Goal: Task Accomplishment & Management: Manage account settings

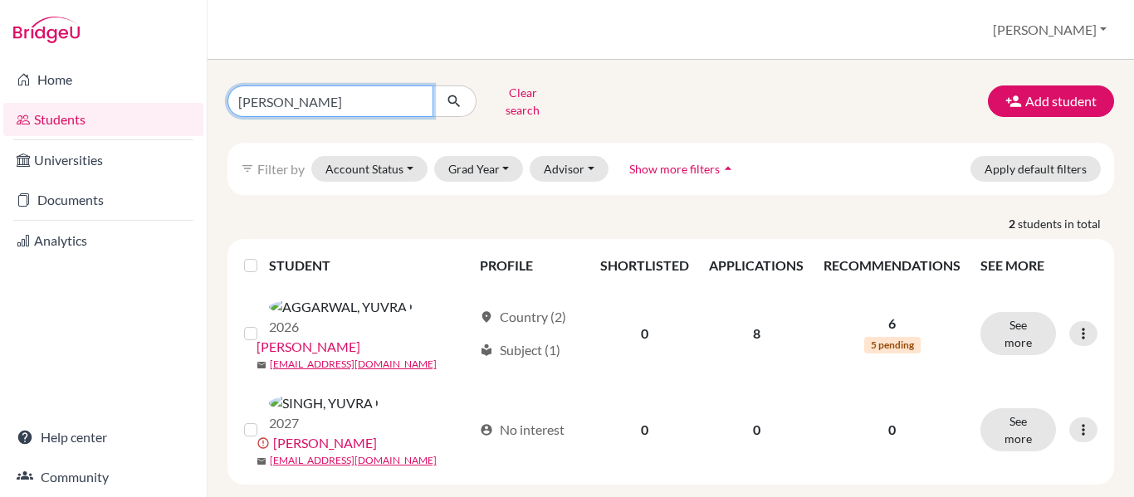
drag, startPoint x: 335, startPoint y: 98, endPoint x: 232, endPoint y: 115, distance: 105.1
click at [232, 115] on div "Yuvraj Clear search Add student filter_list Filter by Account Status Active acc…" at bounding box center [670, 282] width 887 height 405
type input "[PERSON_NAME]"
click button "submit" at bounding box center [455, 102] width 44 height 32
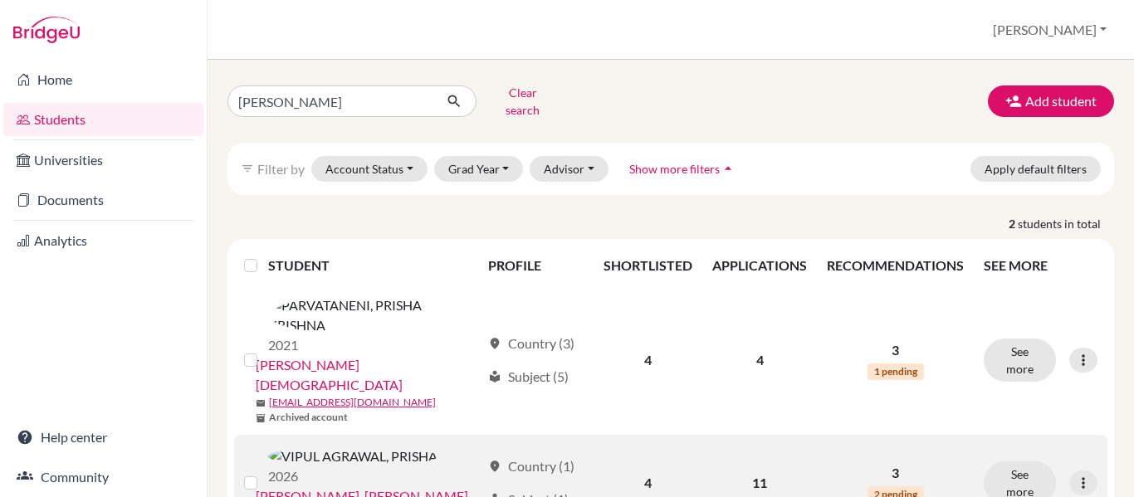
click at [368, 487] on link "VIPUL AGRAWAL, PRISHA" at bounding box center [362, 497] width 213 height 20
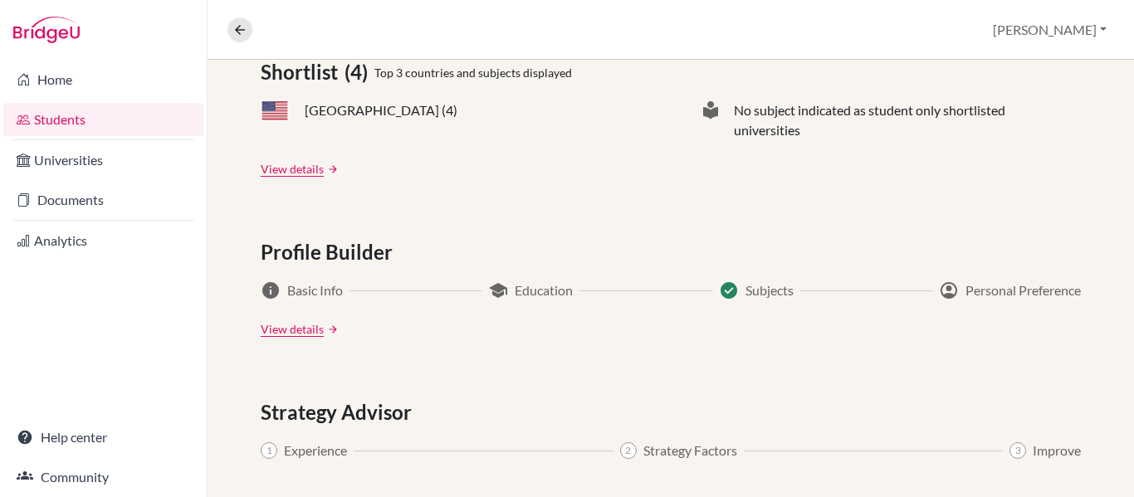
scroll to position [963, 0]
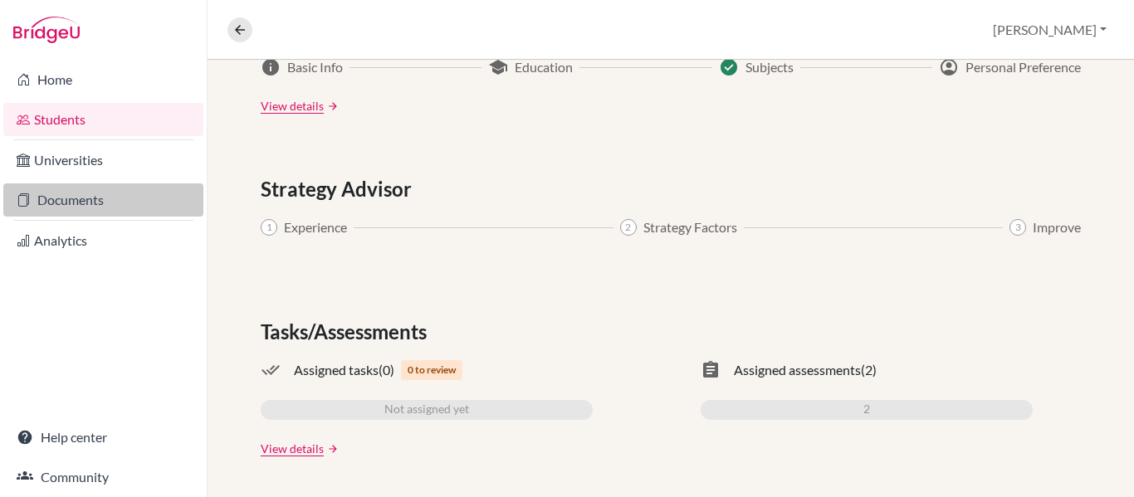
click at [100, 203] on link "Documents" at bounding box center [103, 199] width 200 height 33
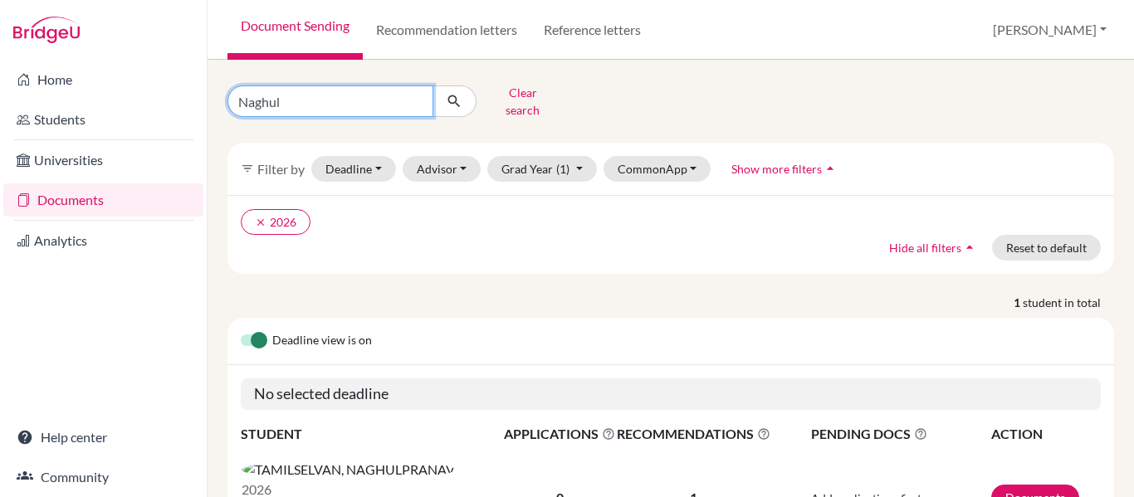
click at [418, 98] on input "Naghul" at bounding box center [330, 102] width 206 height 32
type input "[PERSON_NAME]"
click button "submit" at bounding box center [455, 102] width 44 height 32
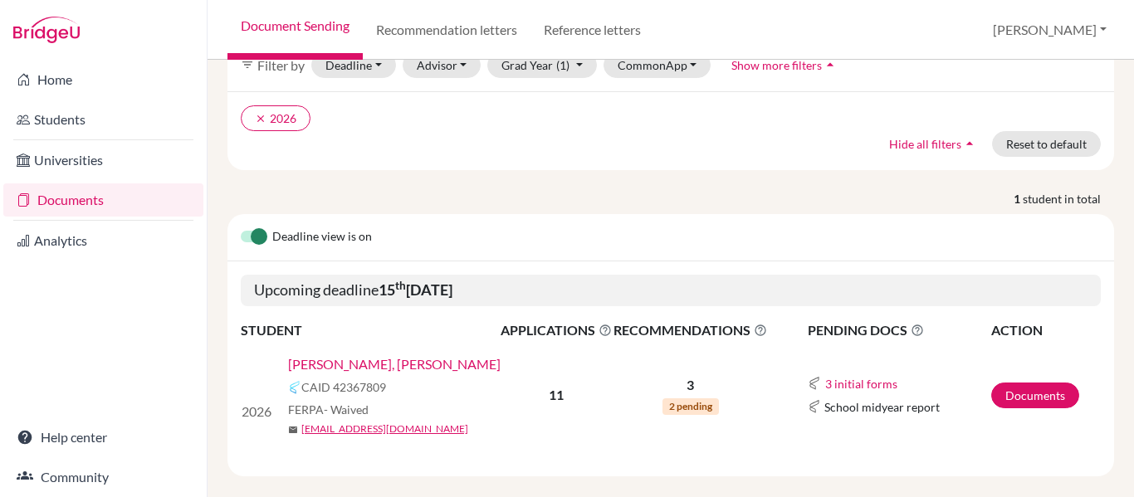
scroll to position [111, 0]
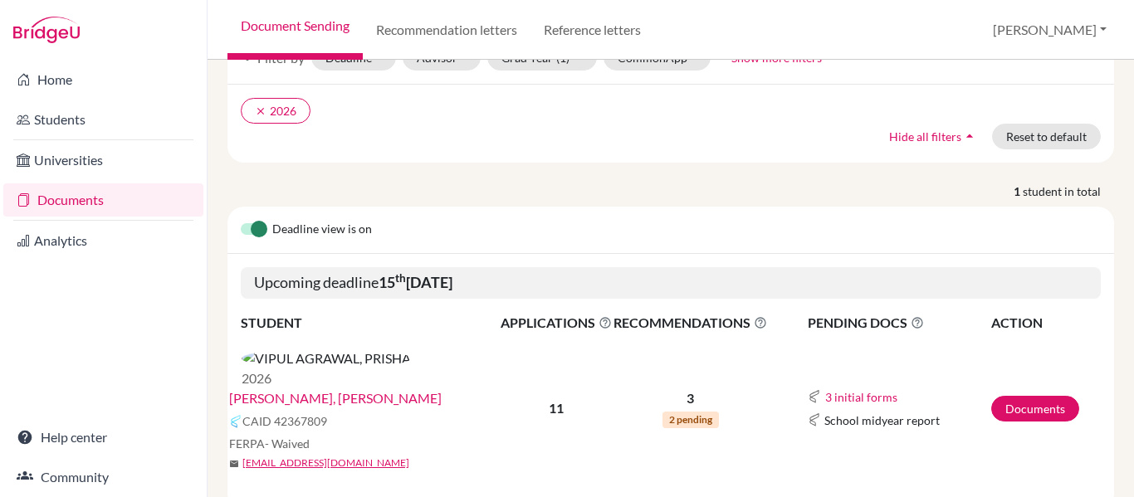
click at [403, 389] on link "[PERSON_NAME], [PERSON_NAME]" at bounding box center [335, 399] width 213 height 20
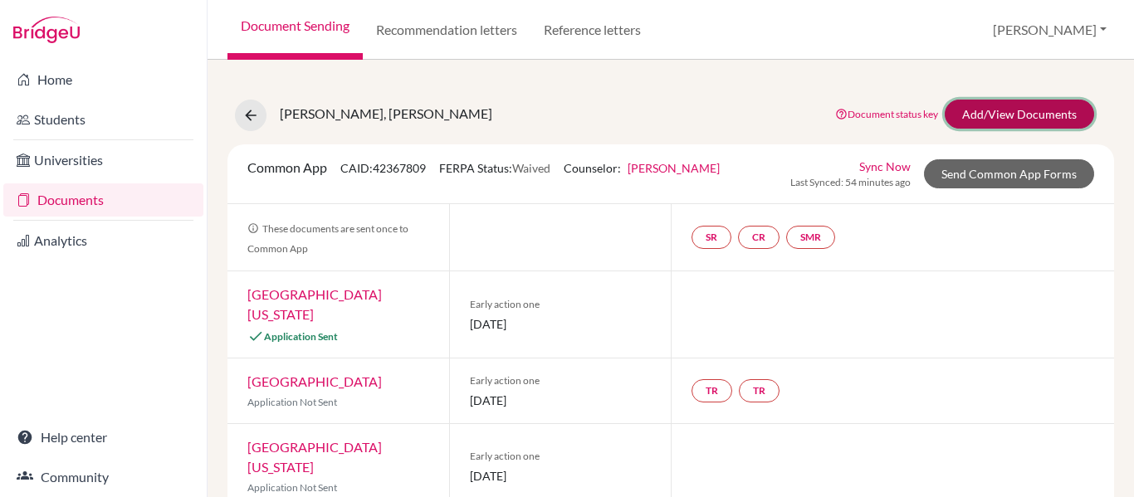
click at [1019, 112] on link "Add/View Documents" at bounding box center [1019, 114] width 149 height 29
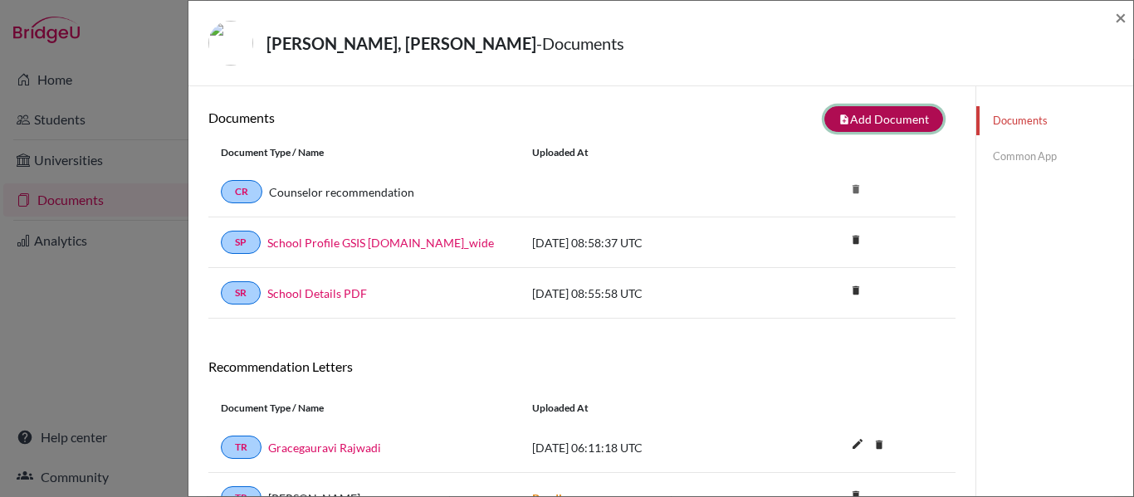
click at [860, 117] on button "note_add Add Document" at bounding box center [883, 119] width 119 height 26
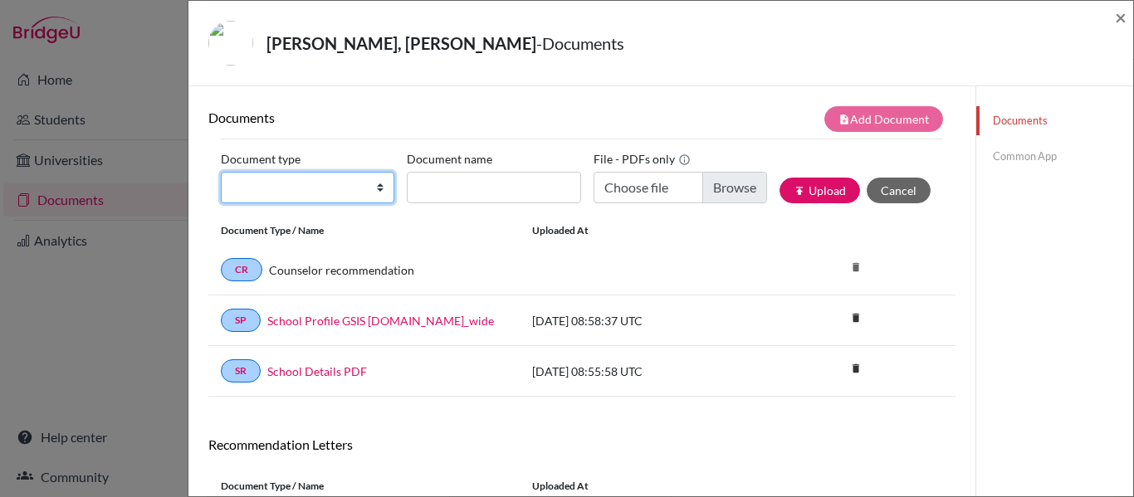
click at [336, 187] on select "Change explanation for Common App reports Counselor recommendation Internationa…" at bounding box center [308, 188] width 174 height 32
select select "2"
click at [221, 172] on select "Change explanation for Common App reports Counselor recommendation Internationa…" at bounding box center [308, 188] width 174 height 32
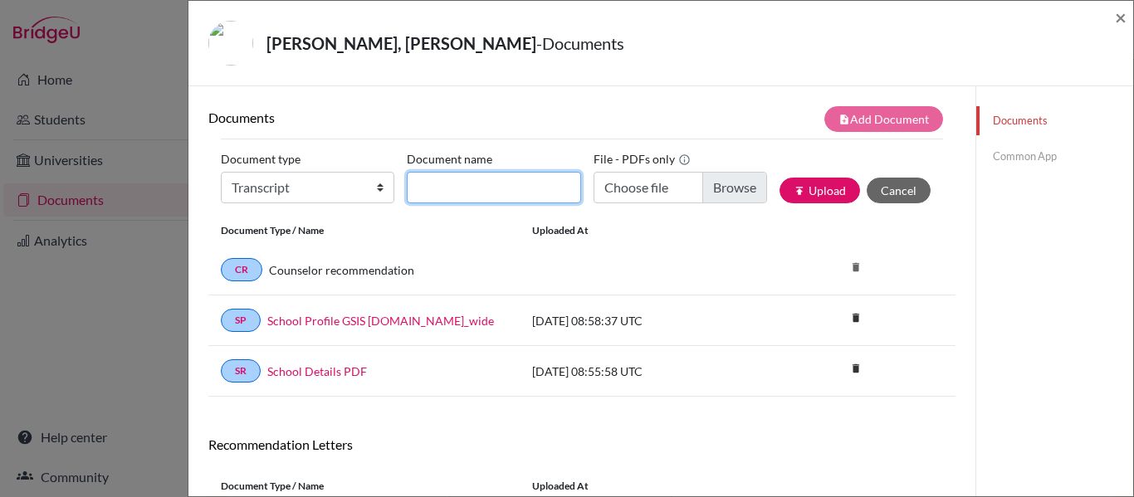
click at [511, 196] on input "Document name" at bounding box center [494, 188] width 174 height 32
type input "Prisha - Overall Transcript"
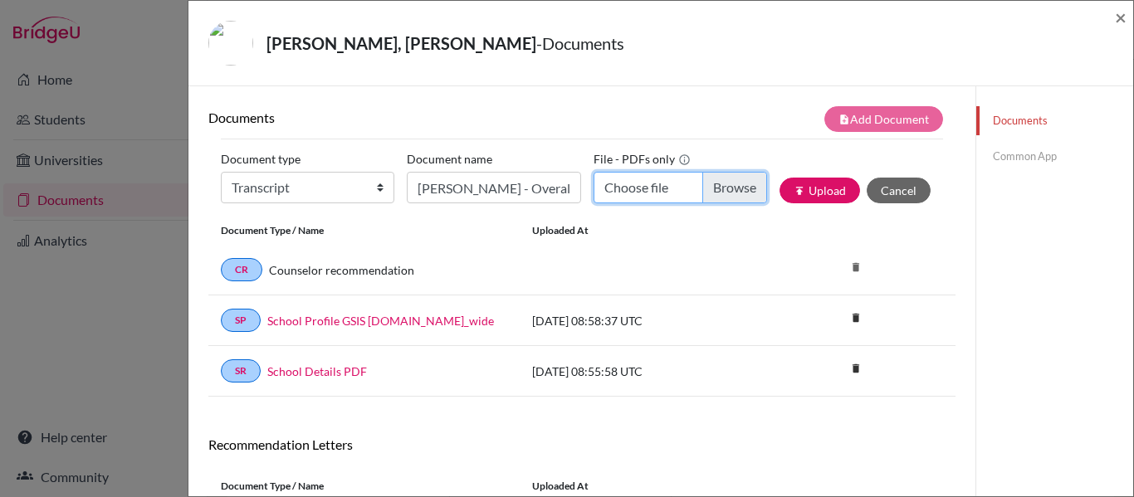
click at [640, 179] on input "Choose file" at bounding box center [681, 188] width 174 height 32
type input "C:\fakepath\PRISHA VIPUL AGRAWAL.pdf"
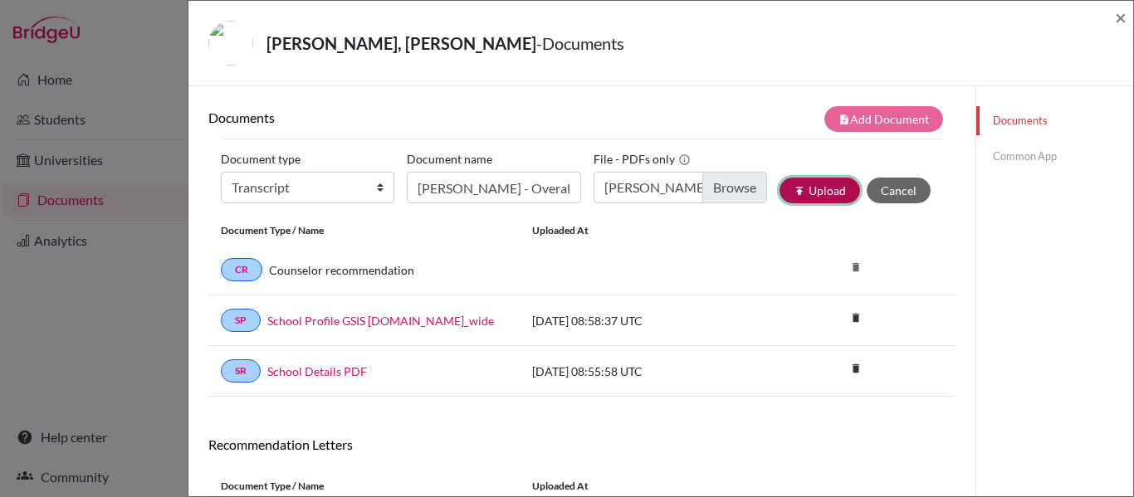
click at [818, 194] on button "publish Upload" at bounding box center [820, 191] width 81 height 26
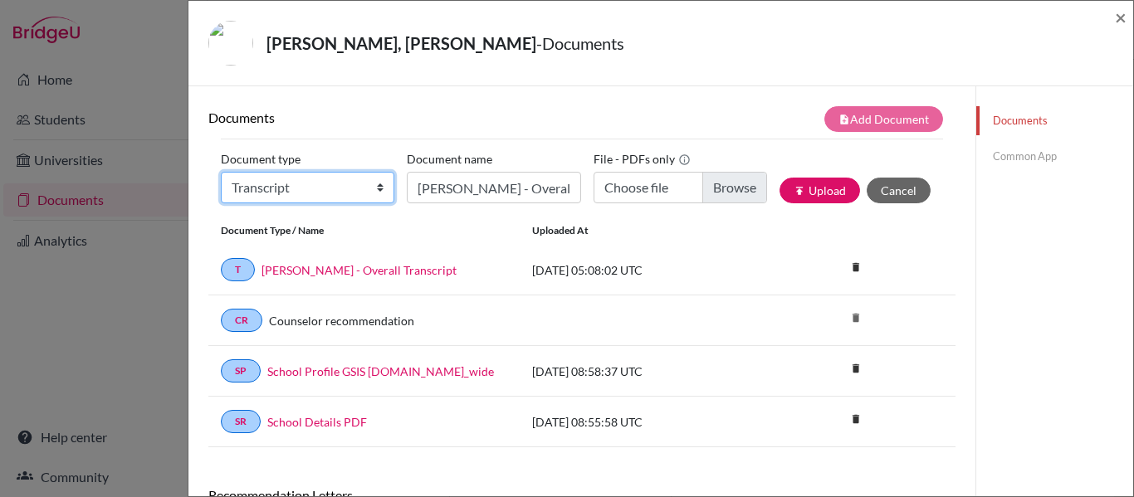
click at [360, 188] on select "Change explanation for Common App reports Counselor recommendation Internationa…" at bounding box center [308, 188] width 174 height 32
select select "2"
click at [221, 172] on select "Change explanation for Common App reports Counselor recommendation Internationa…" at bounding box center [308, 188] width 174 height 32
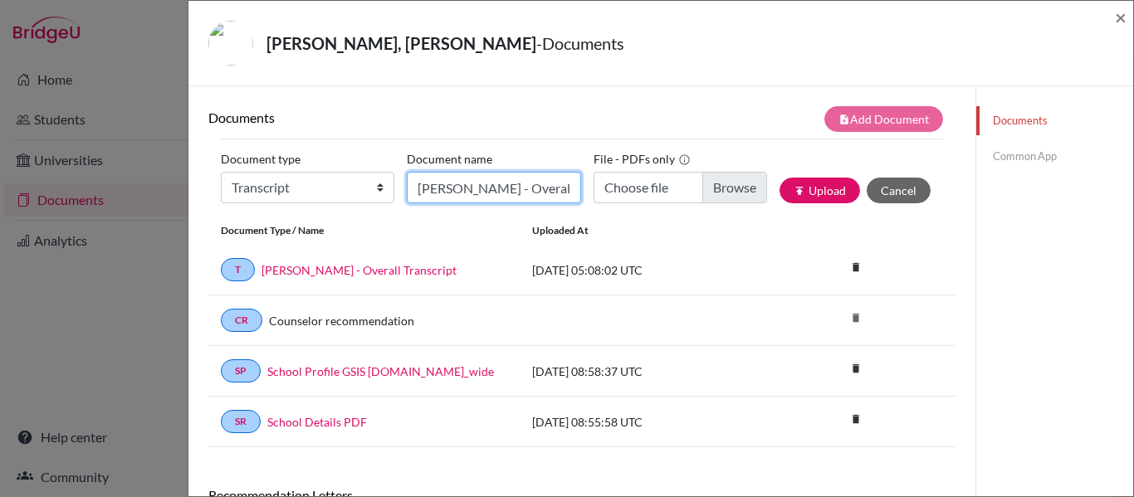
click at [501, 193] on input "Prisha - Overall Transcript" at bounding box center [494, 188] width 174 height 32
type input "P"
type input "Grade 10 Transcript"
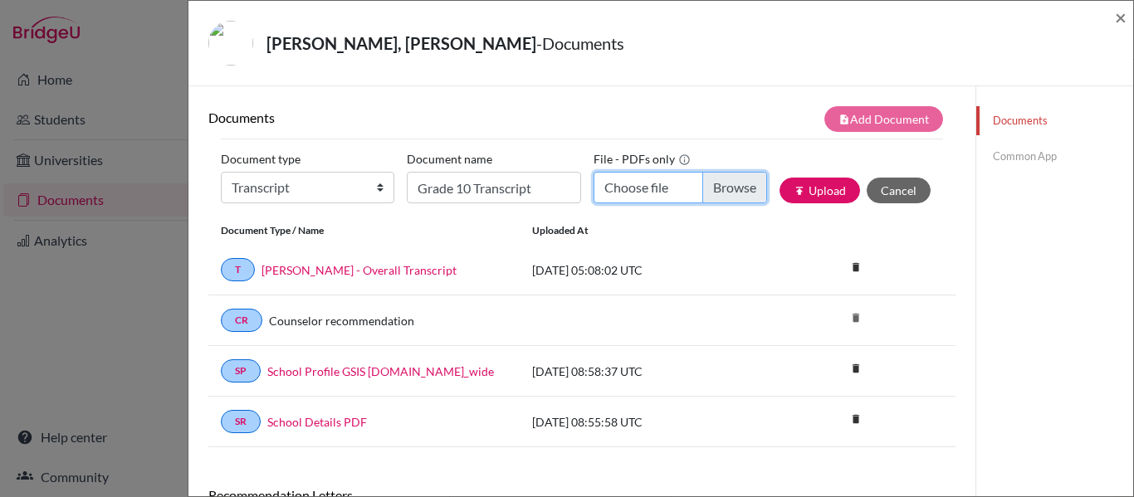
click at [663, 186] on input "Choose file" at bounding box center [681, 188] width 174 height 32
type input "C:\fakepath\PRISHA VIPUL AGRAWAL-7521.pdf"
click at [647, 186] on input "PRISHA VIPUL AGRAWAL-7521.pdf" at bounding box center [681, 188] width 174 height 32
click at [681, 179] on input "Choose file" at bounding box center [681, 188] width 174 height 32
type input "C:\fakepath\PRISHA VIPUL AGRAWAL-7521.pdf"
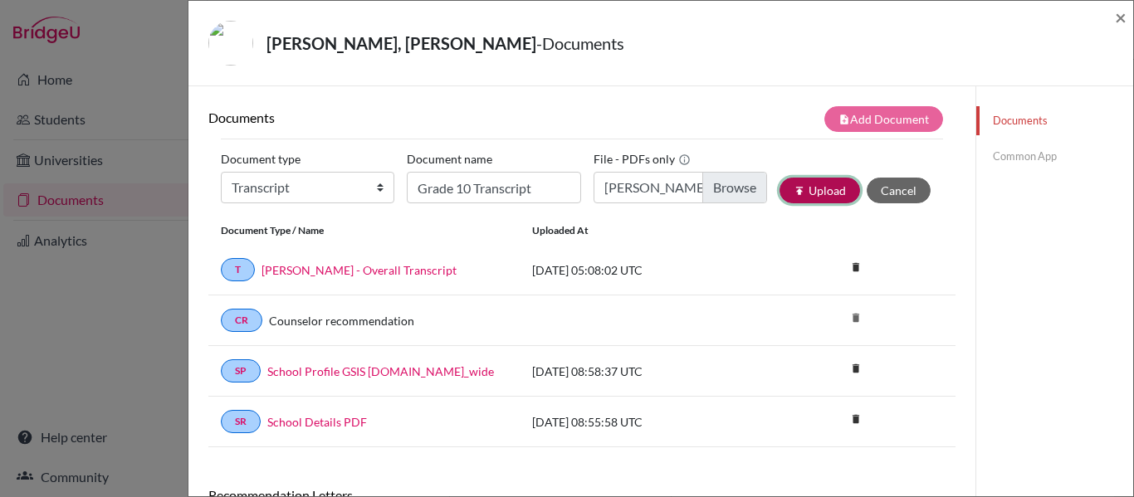
click at [809, 189] on button "publish Upload" at bounding box center [820, 191] width 81 height 26
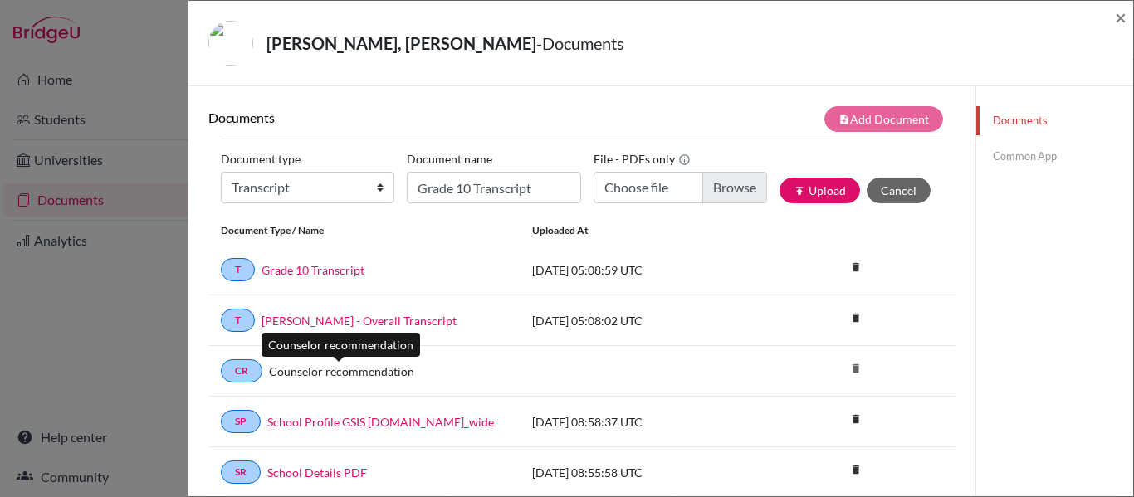
click at [372, 377] on link "Counselor recommendation" at bounding box center [341, 371] width 145 height 17
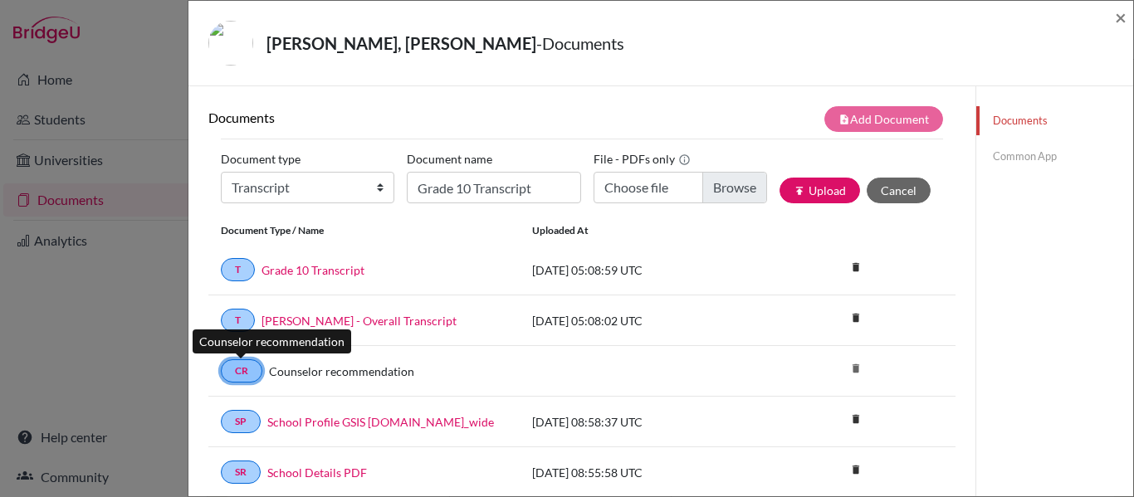
click at [255, 373] on link "CR" at bounding box center [242, 371] width 42 height 23
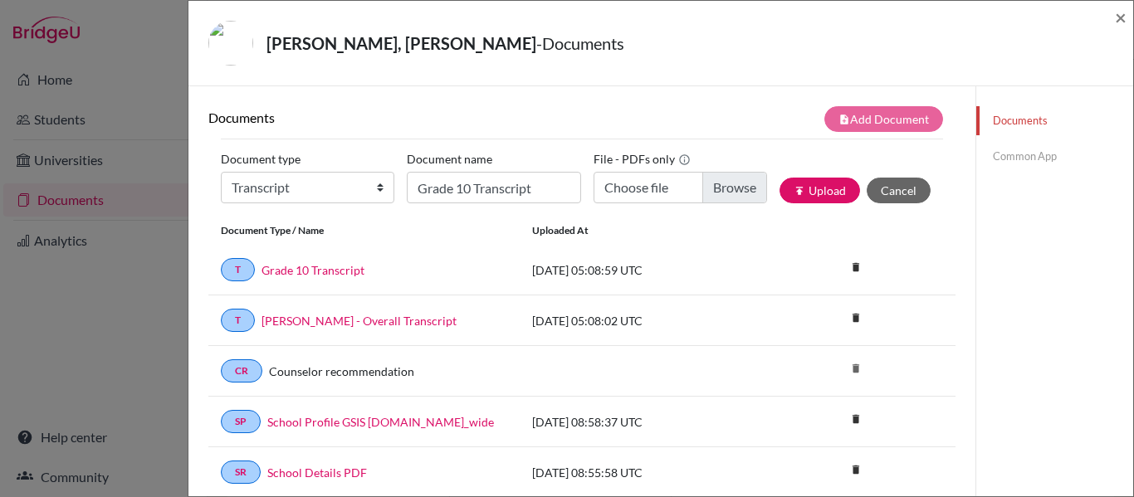
click at [1037, 154] on link "Common App" at bounding box center [1054, 156] width 157 height 29
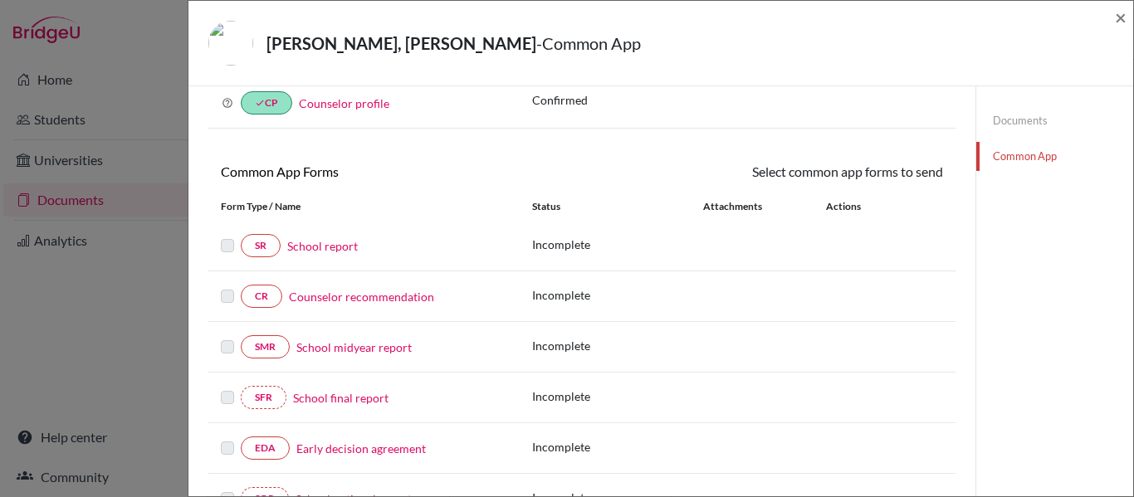
scroll to position [71, 0]
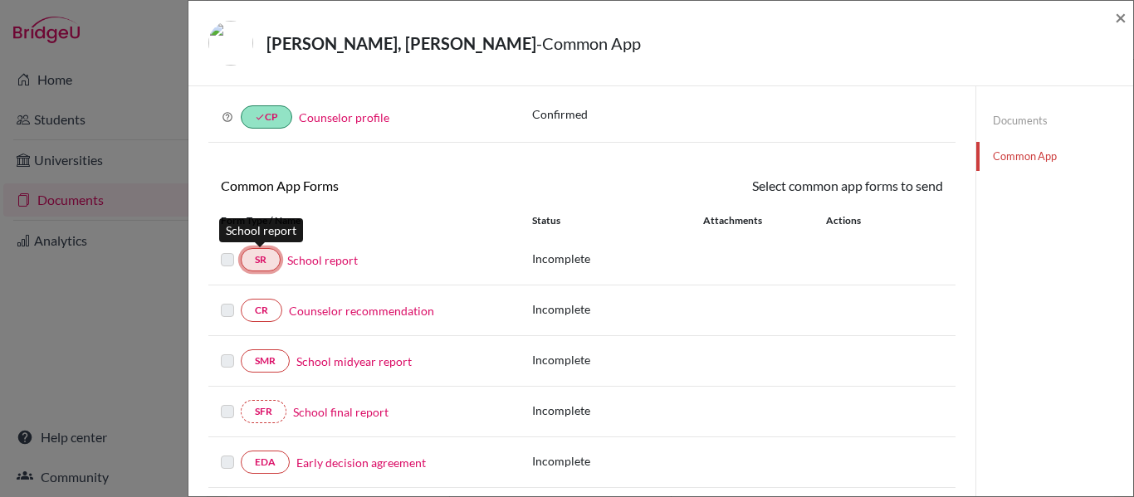
click at [272, 259] on link "SR" at bounding box center [261, 259] width 40 height 23
click at [306, 262] on link "School report" at bounding box center [322, 260] width 71 height 17
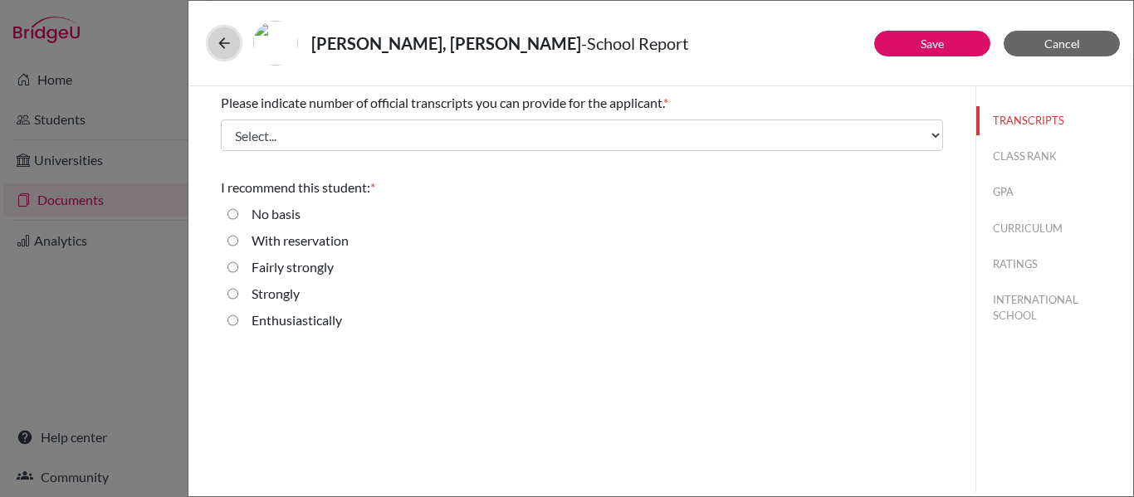
click at [224, 40] on icon at bounding box center [224, 43] width 17 height 17
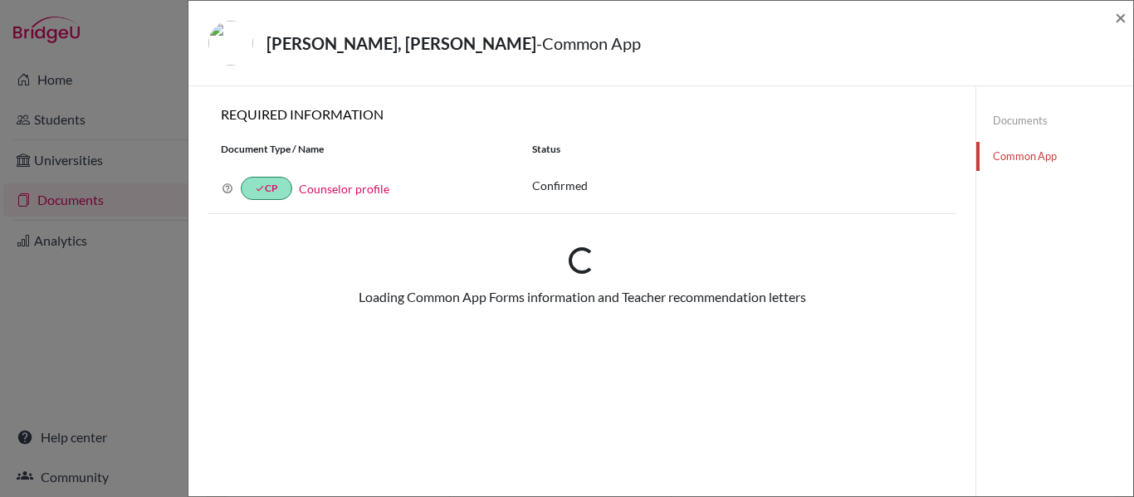
click at [224, 40] on img at bounding box center [230, 43] width 45 height 45
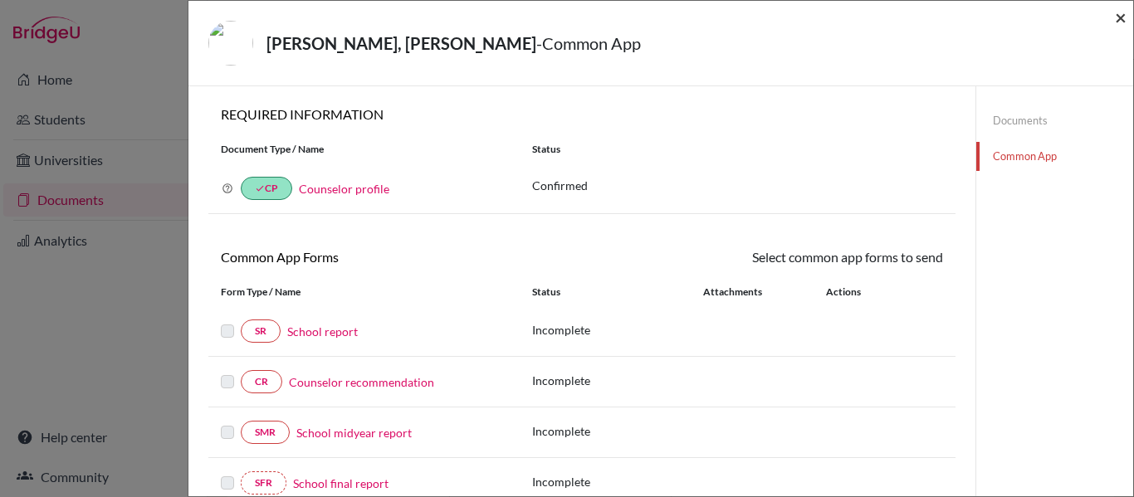
click at [1123, 17] on span "×" at bounding box center [1121, 17] width 12 height 24
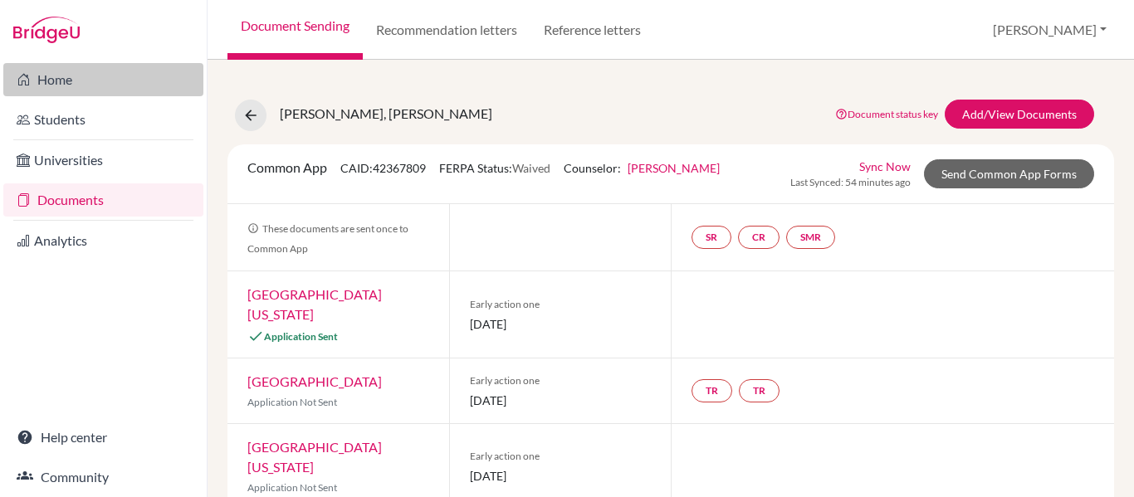
click at [80, 84] on link "Home" at bounding box center [103, 79] width 200 height 33
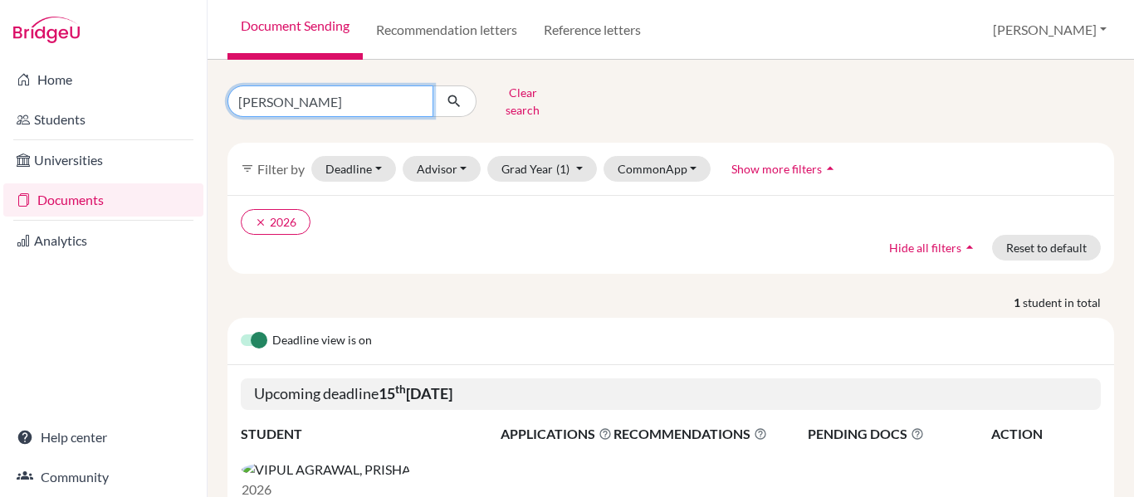
drag, startPoint x: 338, startPoint y: 93, endPoint x: 238, endPoint y: 112, distance: 101.4
click at [238, 112] on div "Prisha Clear search filter_list Filter by Deadline - Select a date range Or dou…" at bounding box center [670, 351] width 887 height 542
type input "Kyna"
click button "submit" at bounding box center [455, 102] width 44 height 32
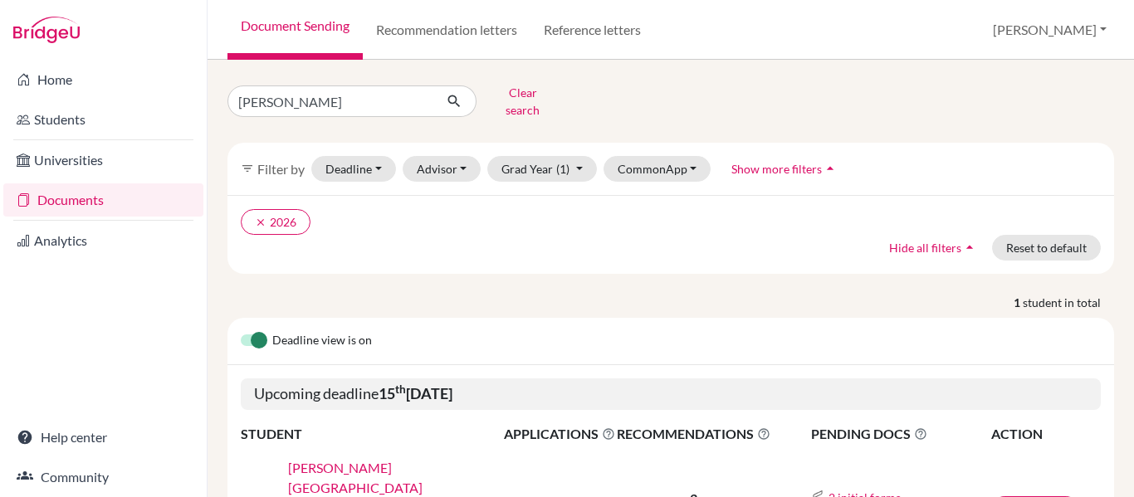
scroll to position [111, 0]
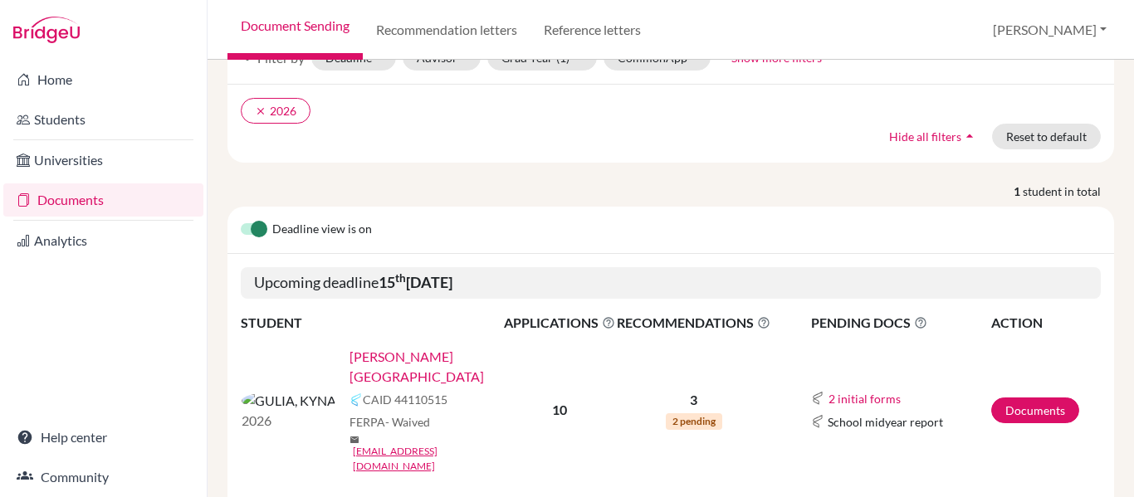
click at [350, 347] on link "GULIA, KYNA" at bounding box center [432, 367] width 165 height 40
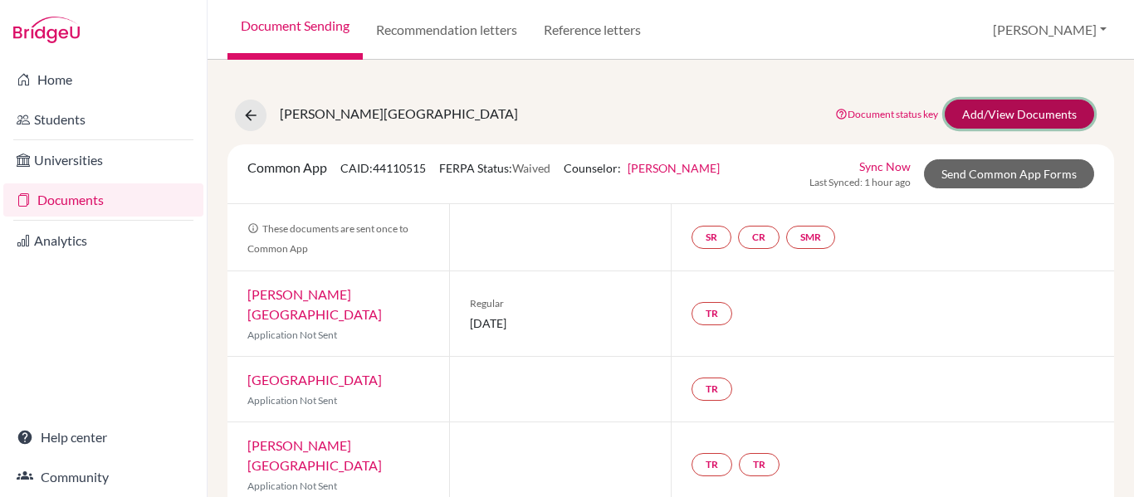
click at [1015, 118] on link "Add/View Documents" at bounding box center [1019, 114] width 149 height 29
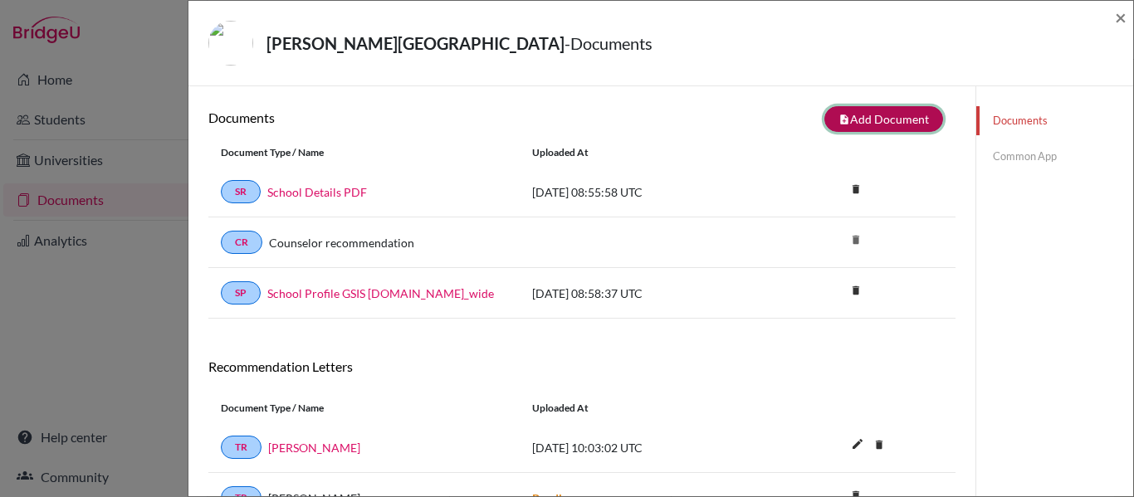
click at [884, 116] on button "note_add Add Document" at bounding box center [883, 119] width 119 height 26
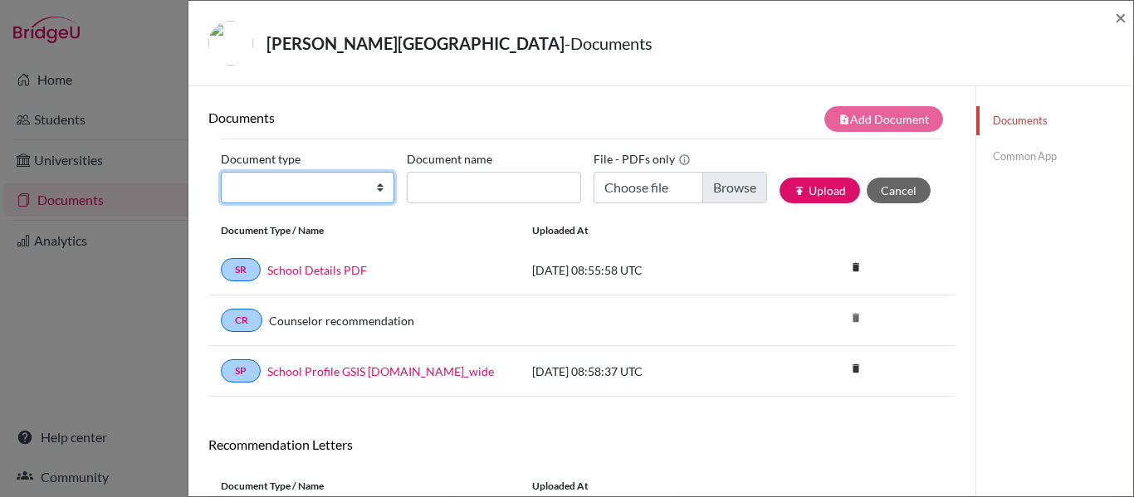
click at [334, 192] on select "Change explanation for Common App reports Counselor recommendation Internationa…" at bounding box center [308, 188] width 174 height 32
select select "2"
click at [221, 172] on select "Change explanation for Common App reports Counselor recommendation Internationa…" at bounding box center [308, 188] width 174 height 32
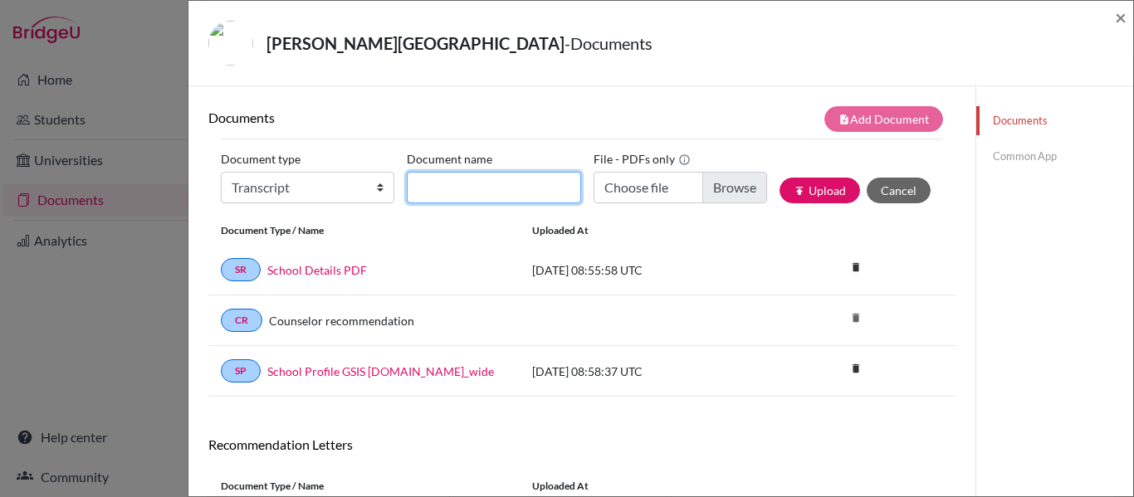
click at [474, 175] on input "Document name" at bounding box center [494, 188] width 174 height 32
type input "I"
type input "Grade 10 Transcript"
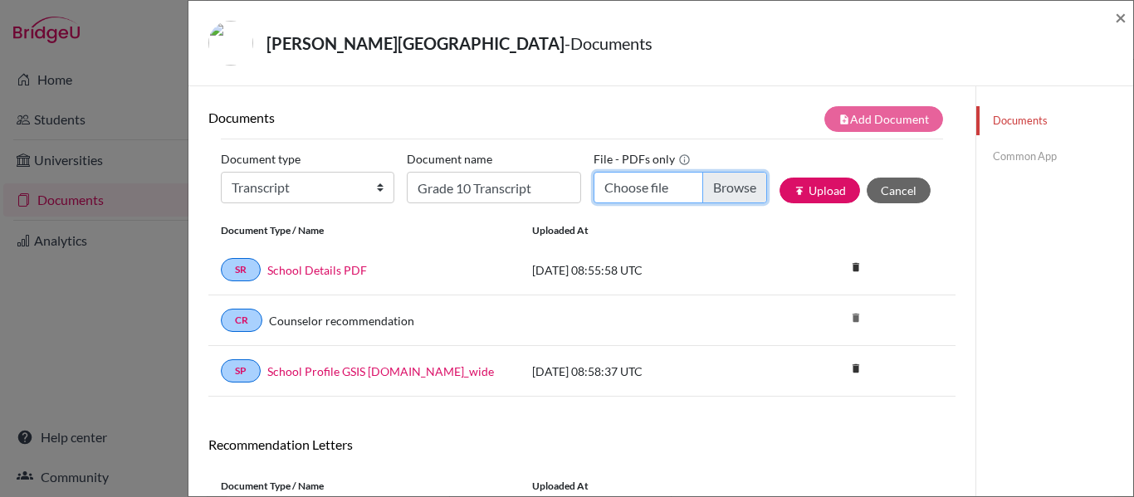
click at [712, 188] on input "Choose file" at bounding box center [681, 188] width 174 height 32
type input "C:\fakepath\KYNA GULIA- 6746.pdf"
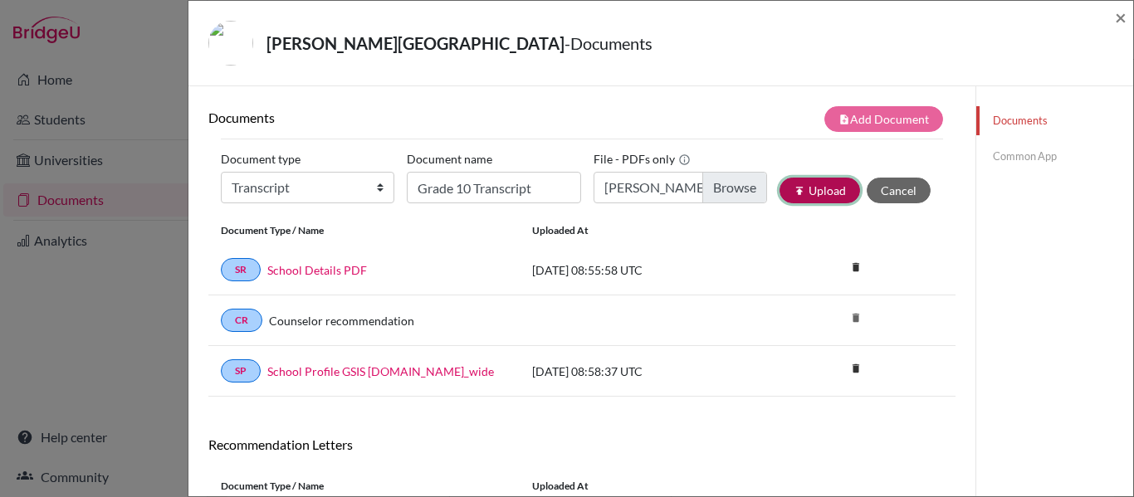
click at [807, 191] on button "publish Upload" at bounding box center [820, 191] width 81 height 26
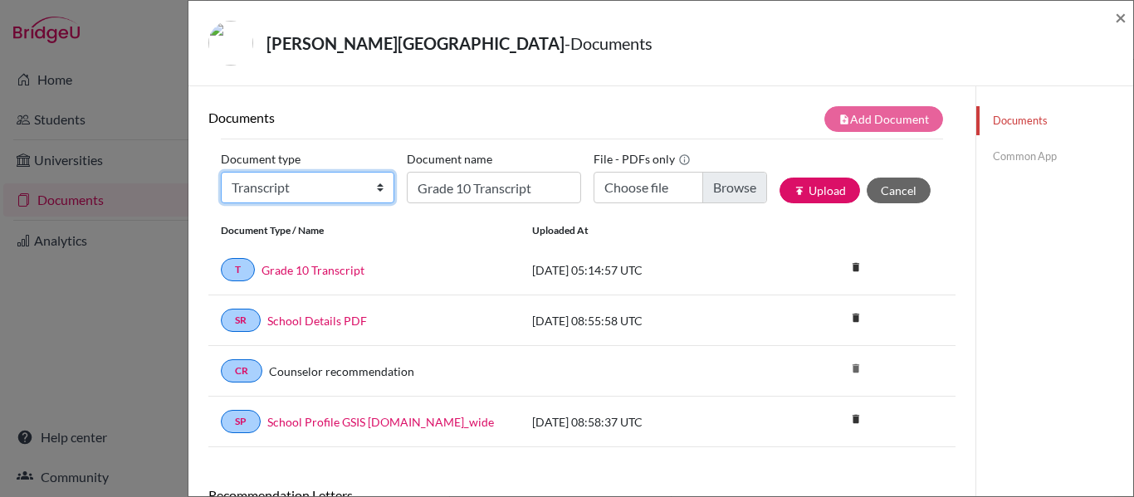
click at [350, 187] on select "Change explanation for Common App reports Counselor recommendation Internationa…" at bounding box center [308, 188] width 174 height 32
select select "2"
click at [221, 172] on select "Change explanation for Common App reports Counselor recommendation Internationa…" at bounding box center [308, 188] width 174 height 32
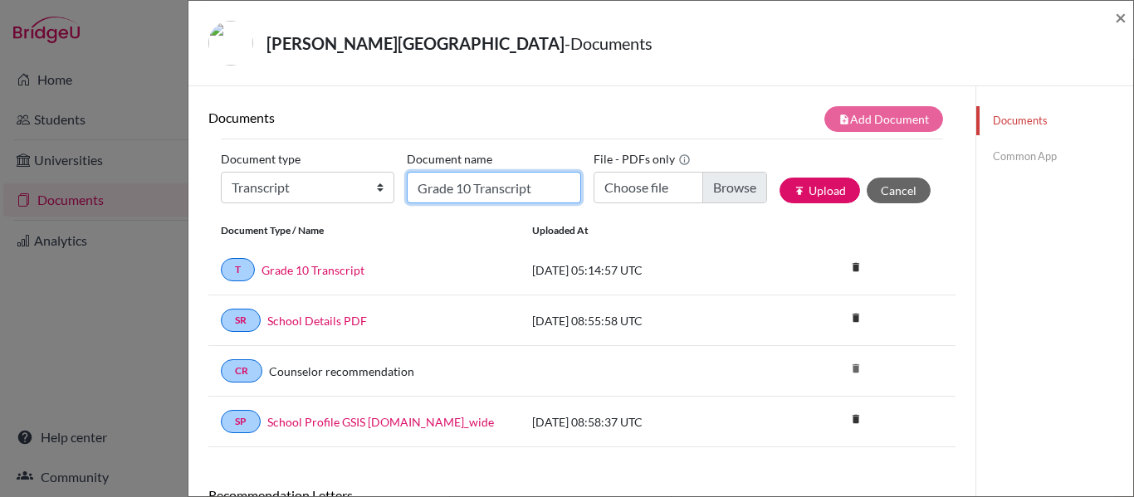
click at [450, 191] on input "Grade 10 Transcript" at bounding box center [494, 188] width 174 height 32
type input "Overall Transcript"
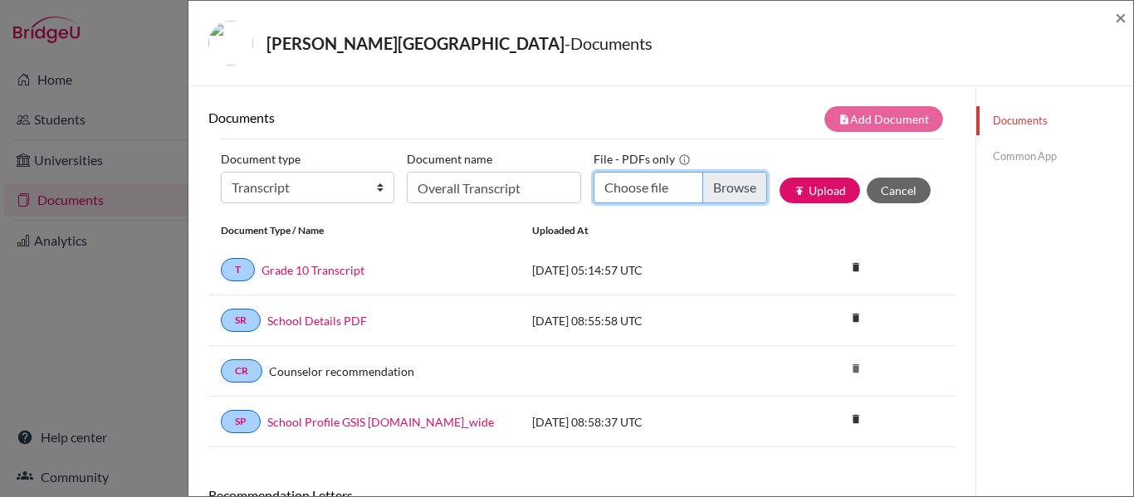
click at [737, 192] on input "Choose file" at bounding box center [681, 188] width 174 height 32
type input "C:\fakepath\KYNA GULIA.pdf"
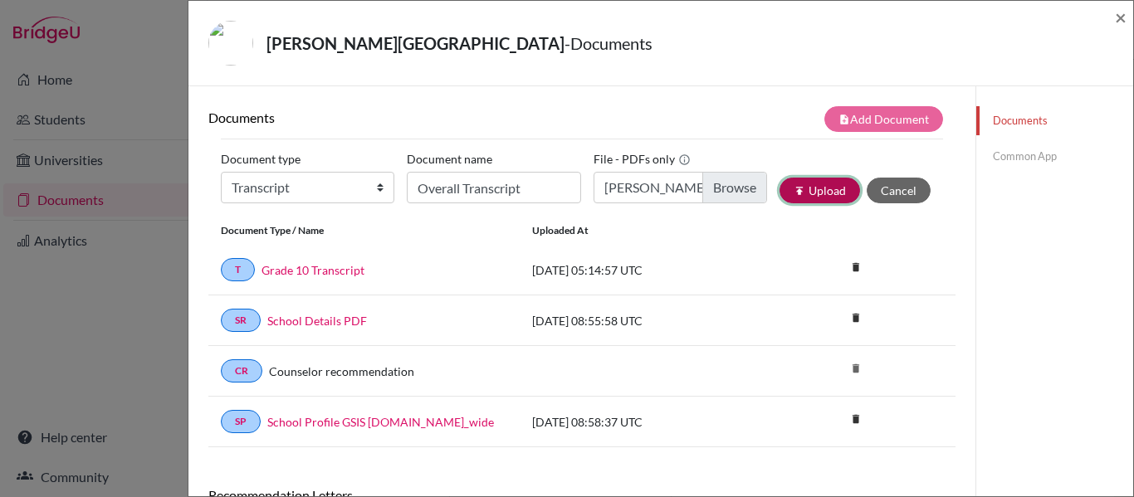
click at [829, 188] on button "publish Upload" at bounding box center [820, 191] width 81 height 26
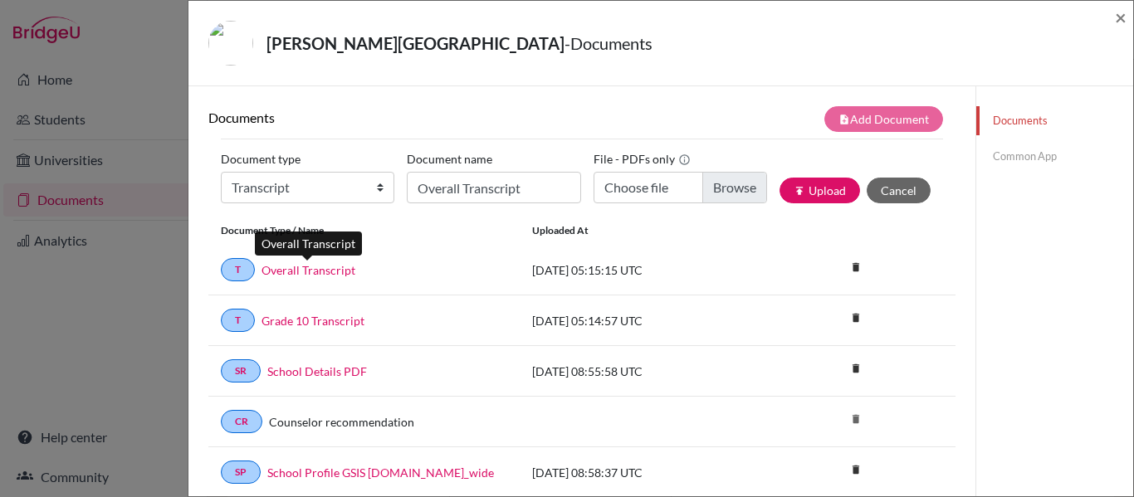
click at [327, 276] on link "Overall Transcript" at bounding box center [309, 270] width 94 height 17
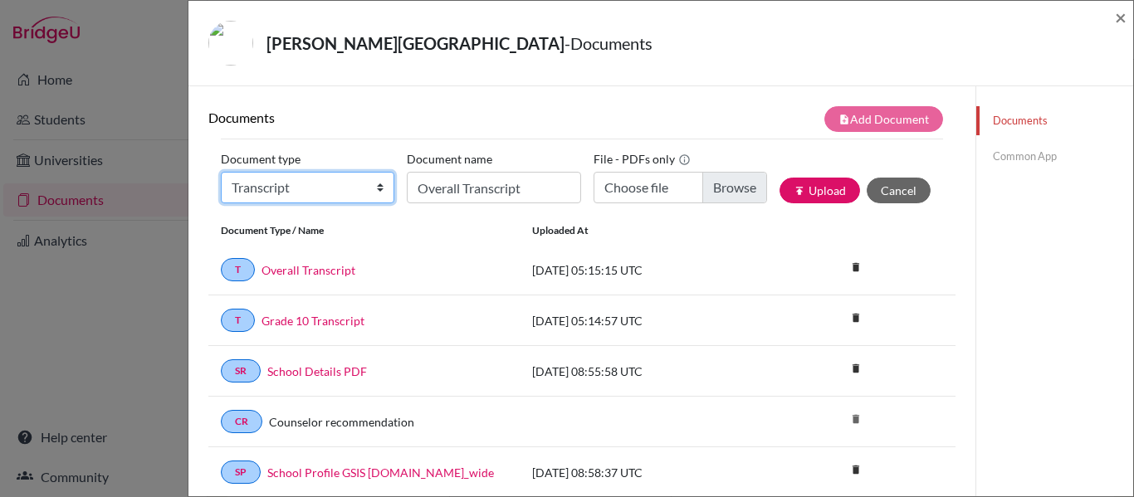
click at [353, 186] on select "Change explanation for Common App reports Counselor recommendation Internationa…" at bounding box center [308, 188] width 174 height 32
click at [528, 95] on div "Documents note_add Add Document Document type Change explanation for Common App…" at bounding box center [581, 449] width 787 height 727
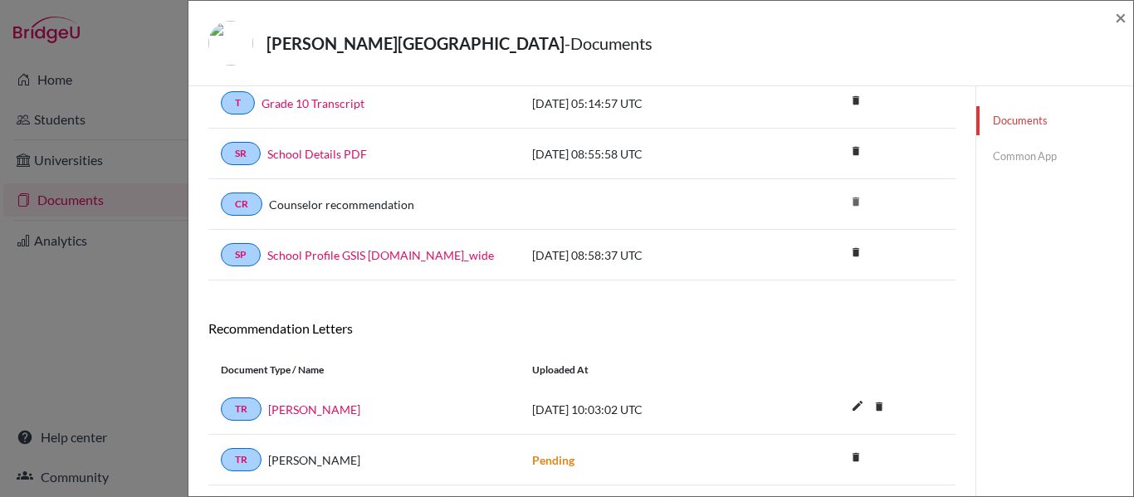
scroll to position [193, 0]
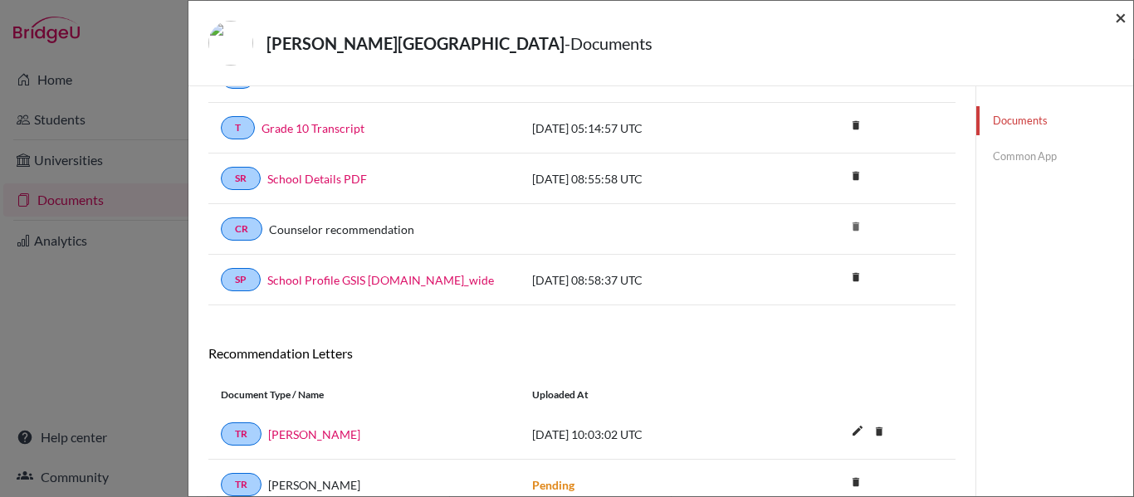
click at [1116, 21] on span "×" at bounding box center [1121, 17] width 12 height 24
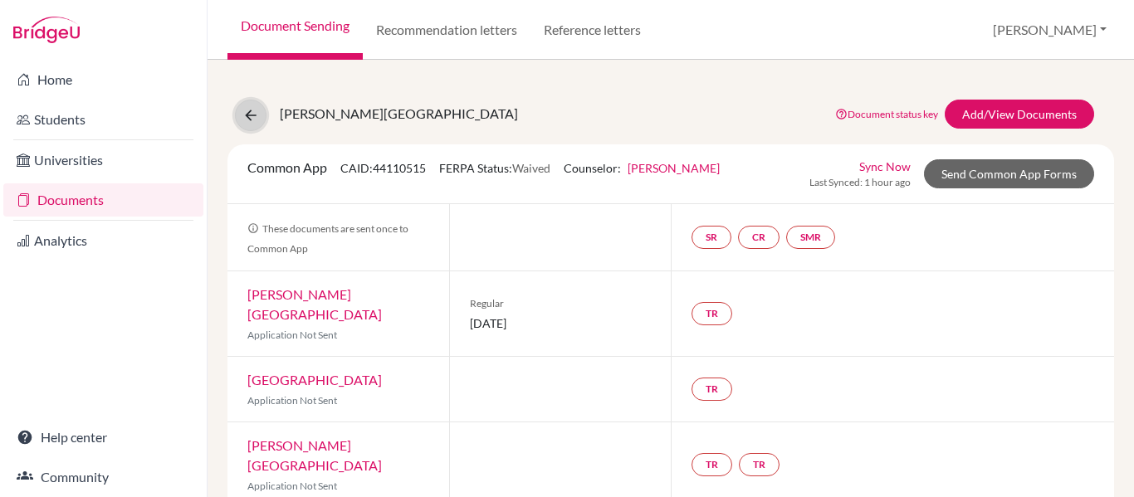
click at [247, 121] on icon at bounding box center [250, 115] width 17 height 17
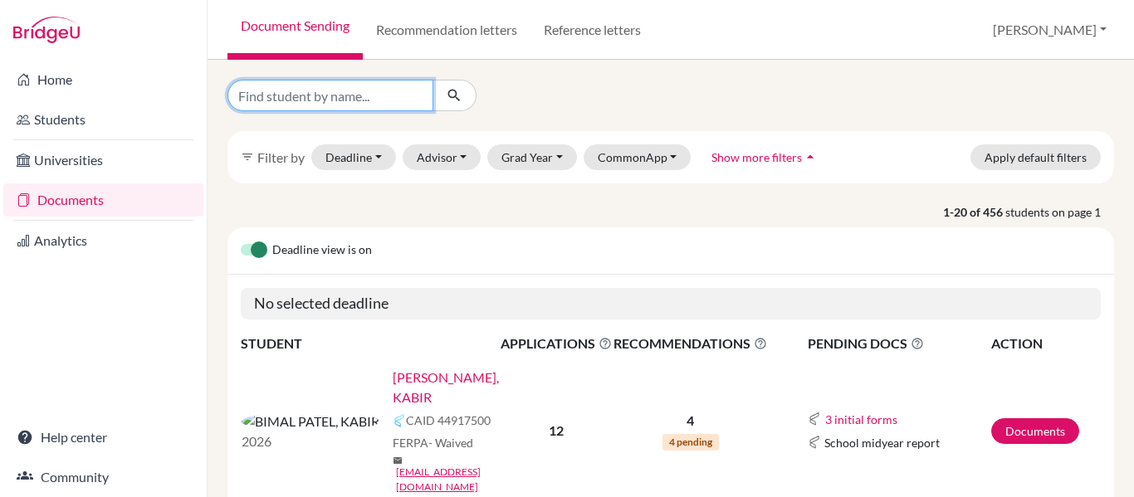
click at [302, 100] on input "Find student by name..." at bounding box center [330, 96] width 206 height 32
type input "Khush"
click button "submit" at bounding box center [455, 96] width 44 height 32
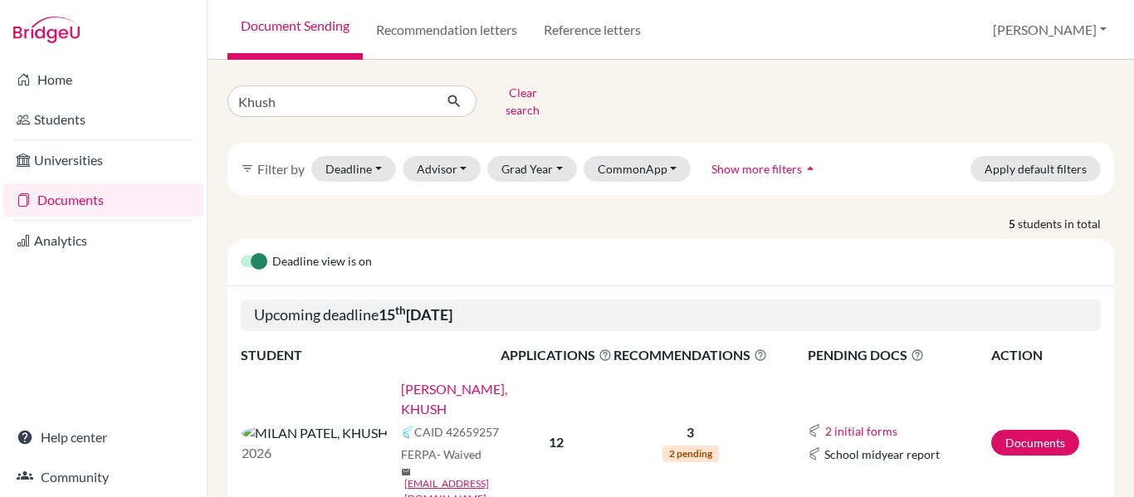
click at [401, 379] on link "[PERSON_NAME], KHUSH" at bounding box center [456, 399] width 110 height 40
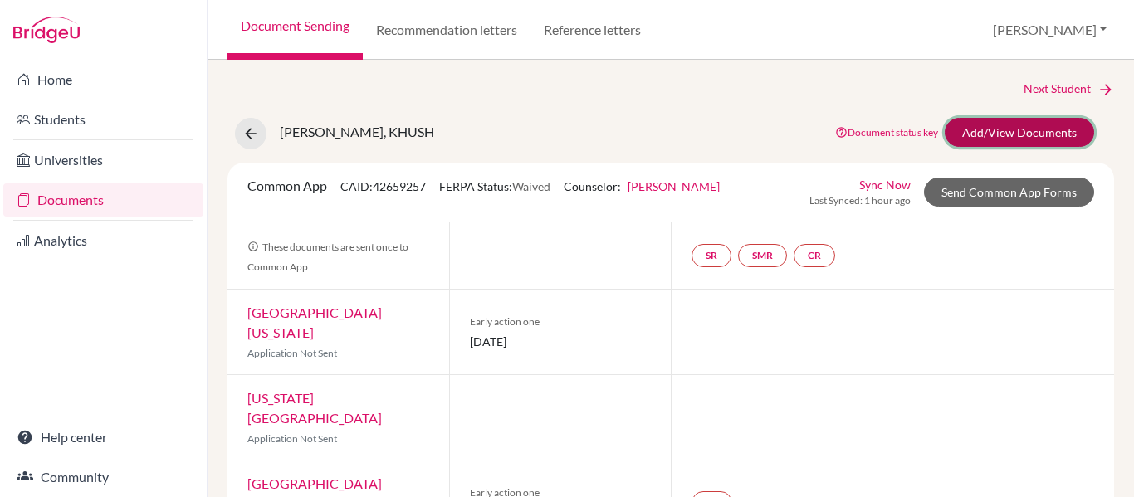
click at [1013, 130] on link "Add/View Documents" at bounding box center [1019, 132] width 149 height 29
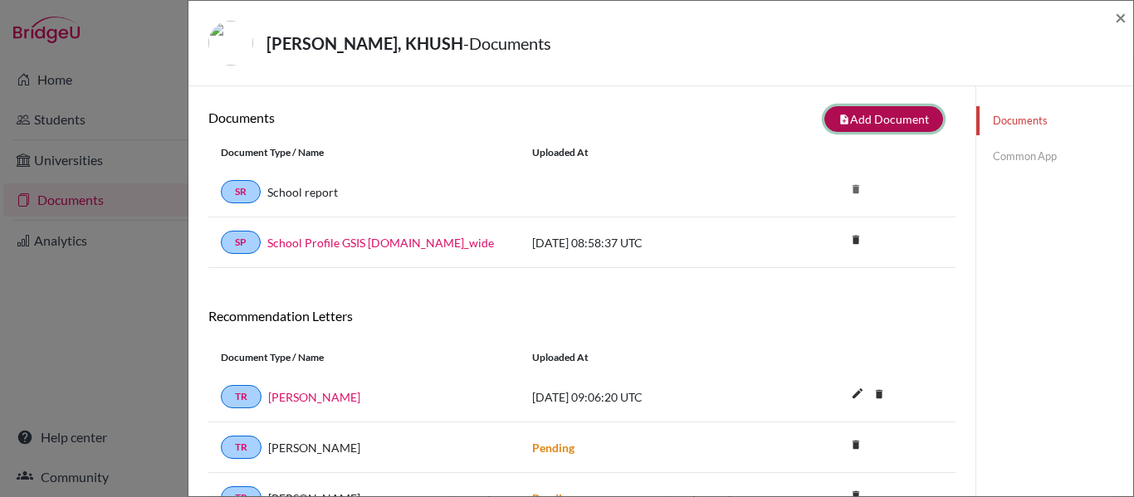
click at [848, 121] on icon "note_add" at bounding box center [845, 120] width 12 height 12
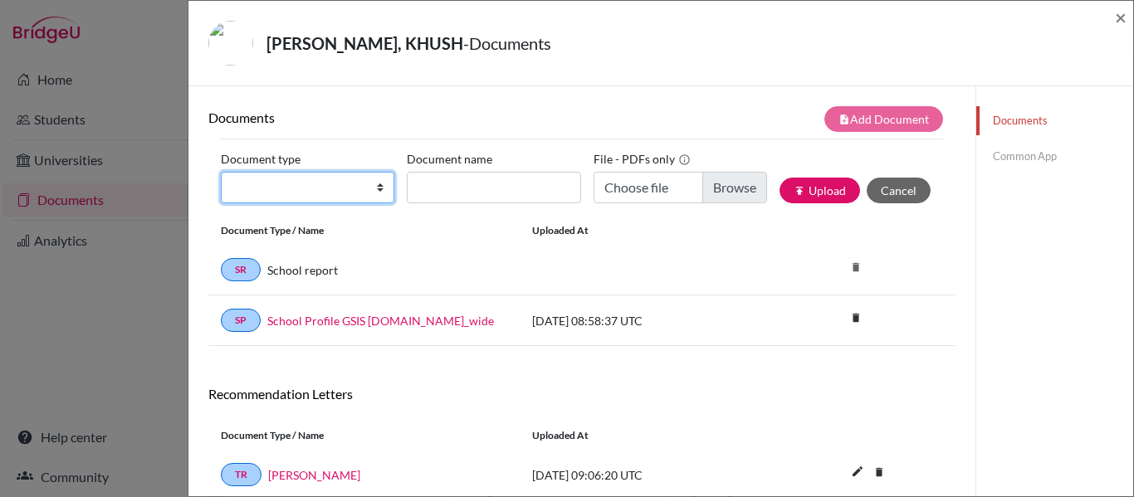
click at [353, 185] on select "Change explanation for Common App reports Counselor recommendation Internationa…" at bounding box center [308, 188] width 174 height 32
select select "2"
click at [221, 172] on select "Change explanation for Common App reports Counselor recommendation Internationa…" at bounding box center [308, 188] width 174 height 32
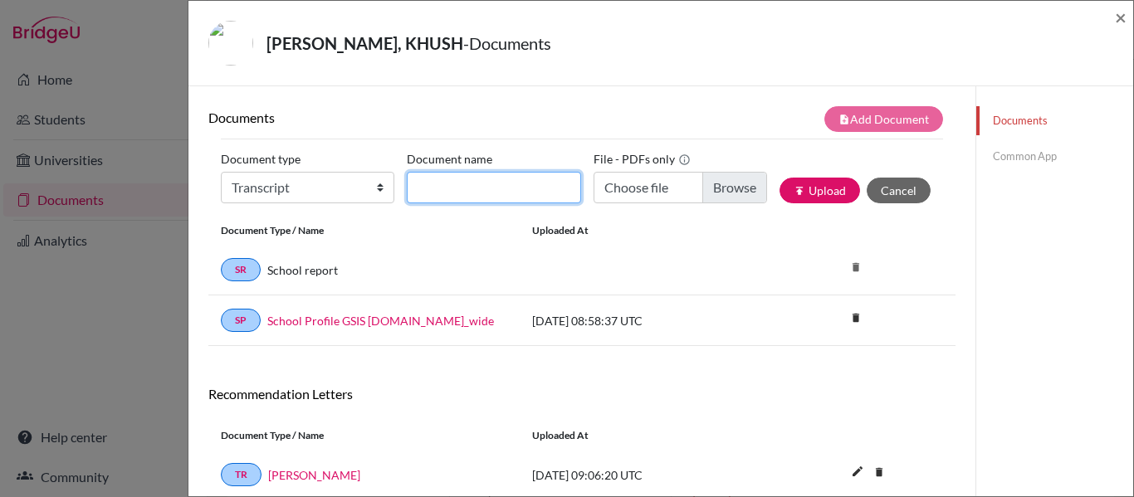
click at [493, 187] on input "Document name" at bounding box center [494, 188] width 174 height 32
type input "Grade 10 Transcript"
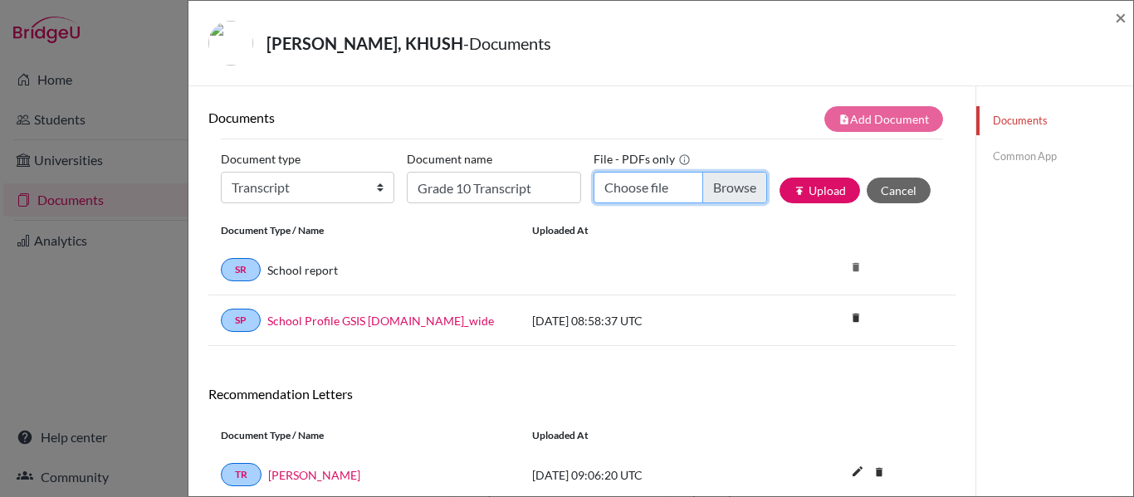
click at [655, 183] on input "Choose file" at bounding box center [681, 188] width 174 height 32
type input "C:\fakepath\[PERSON_NAME]- 7095.pdf"
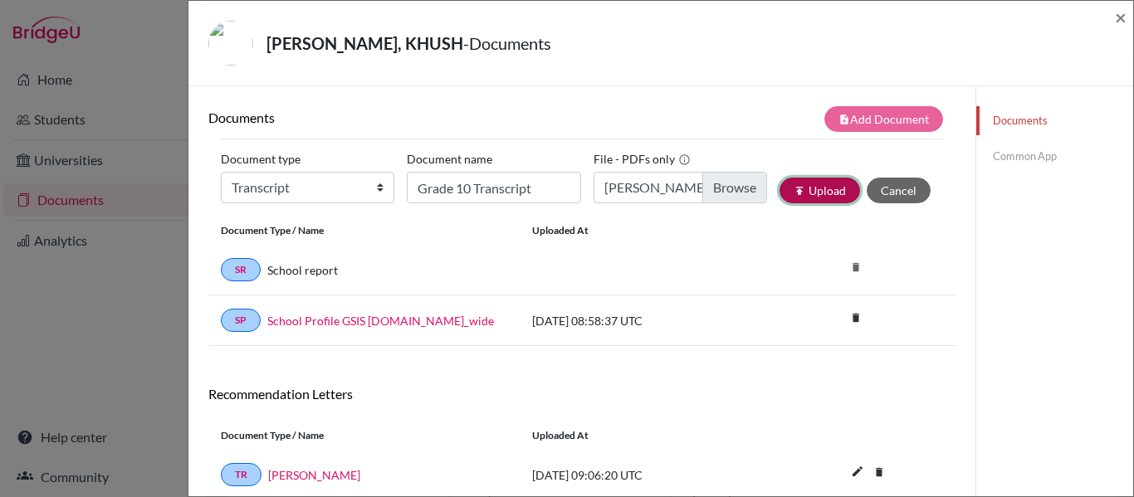
click at [805, 198] on button "publish Upload" at bounding box center [820, 191] width 81 height 26
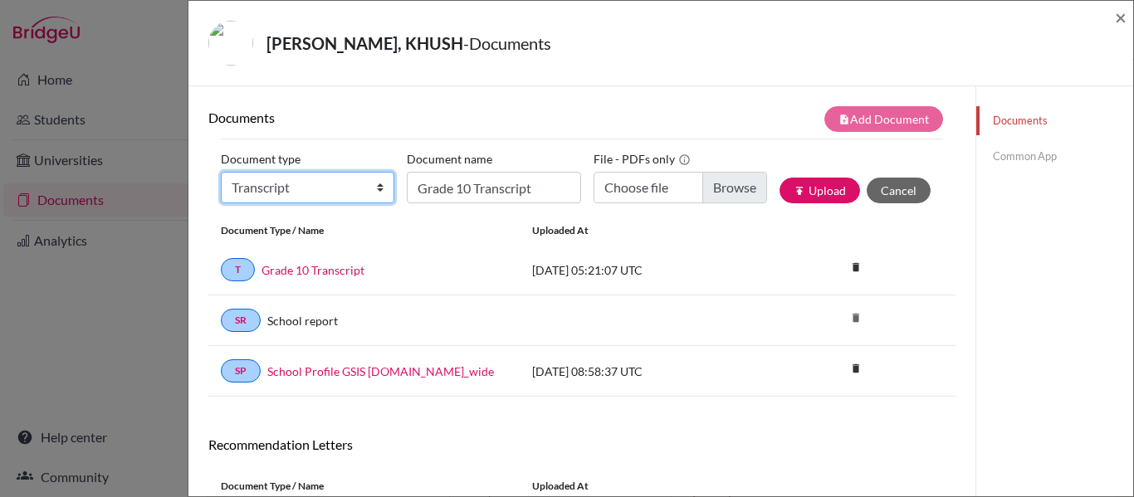
click at [335, 182] on select "Change explanation for Common App reports Counselor recommendation Internationa…" at bounding box center [308, 188] width 174 height 32
select select "2"
click at [221, 172] on select "Change explanation for Common App reports Counselor recommendation Internationa…" at bounding box center [308, 188] width 174 height 32
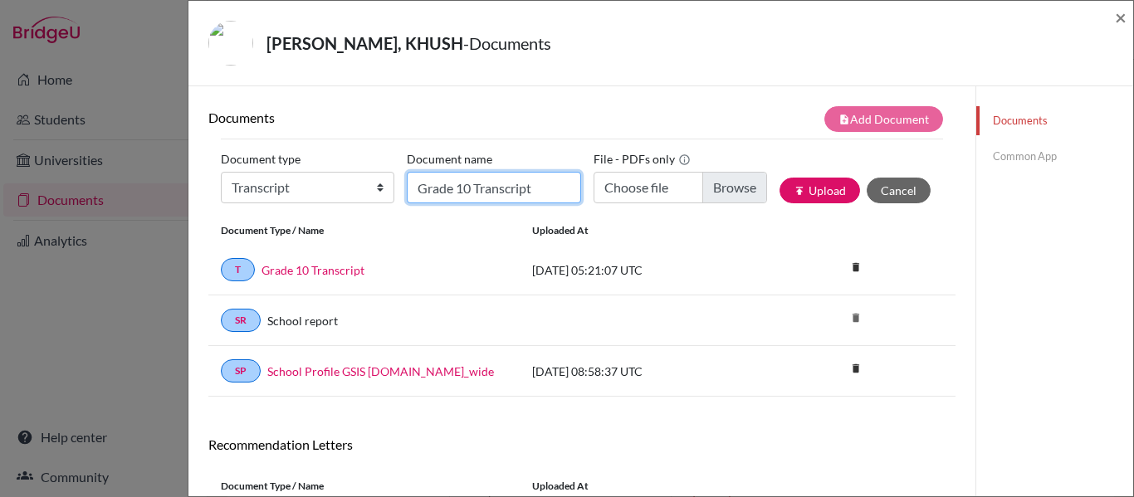
click at [458, 183] on input "Grade 10 Transcript" at bounding box center [494, 188] width 174 height 32
type input "Overall Transcript"
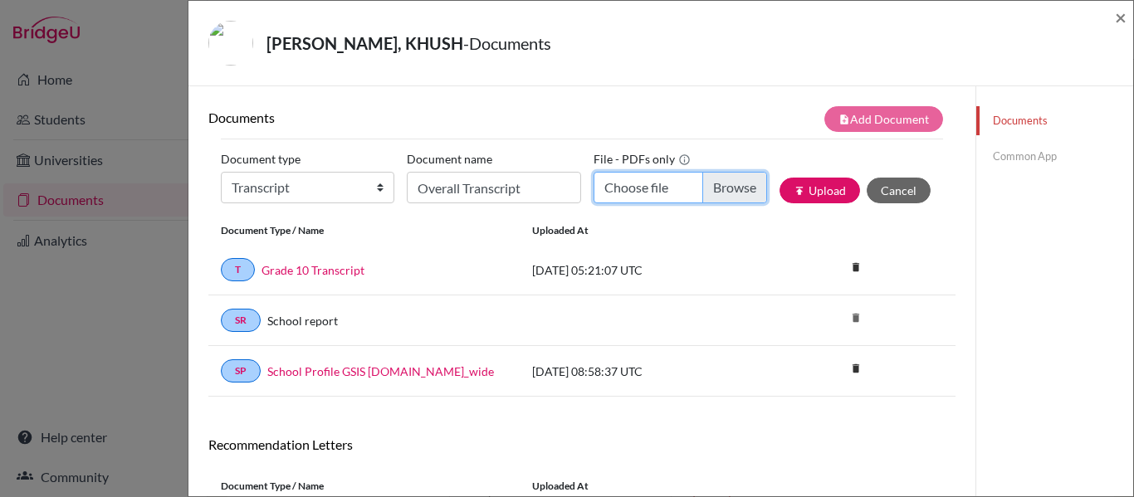
click at [658, 184] on input "Choose file" at bounding box center [681, 188] width 174 height 32
type input "C:\fakepath\[PERSON_NAME].pdf"
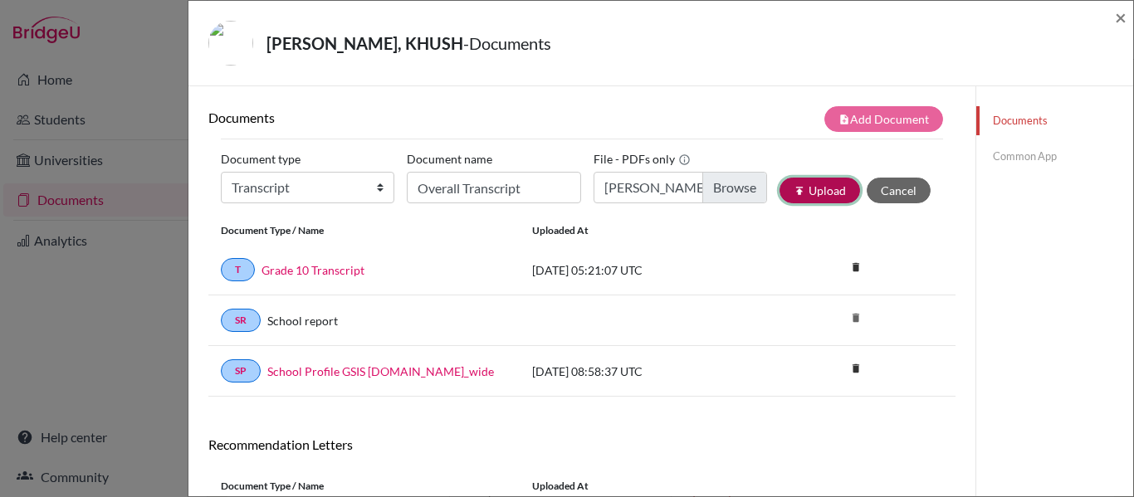
click at [816, 190] on button "publish Upload" at bounding box center [820, 191] width 81 height 26
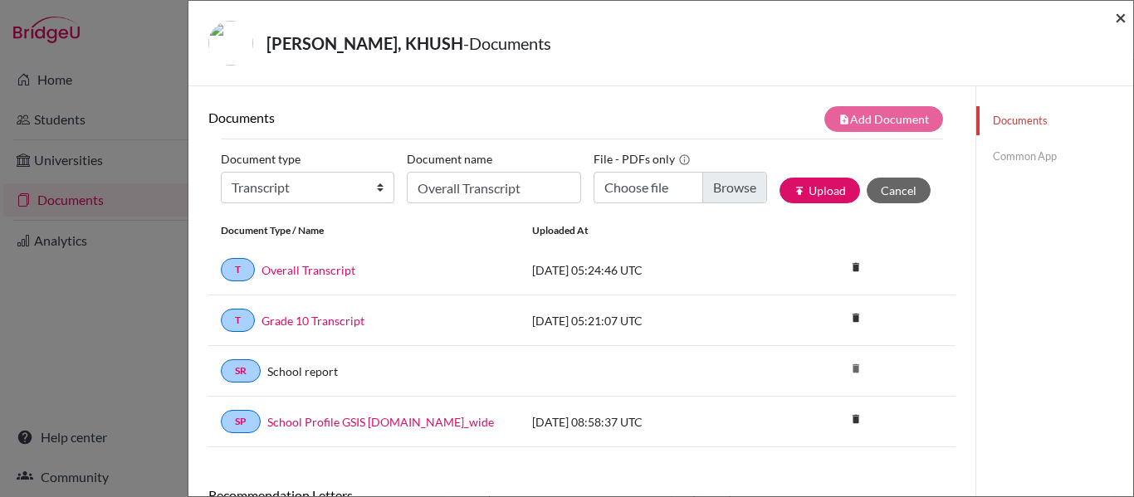
click at [1120, 17] on span "×" at bounding box center [1121, 17] width 12 height 24
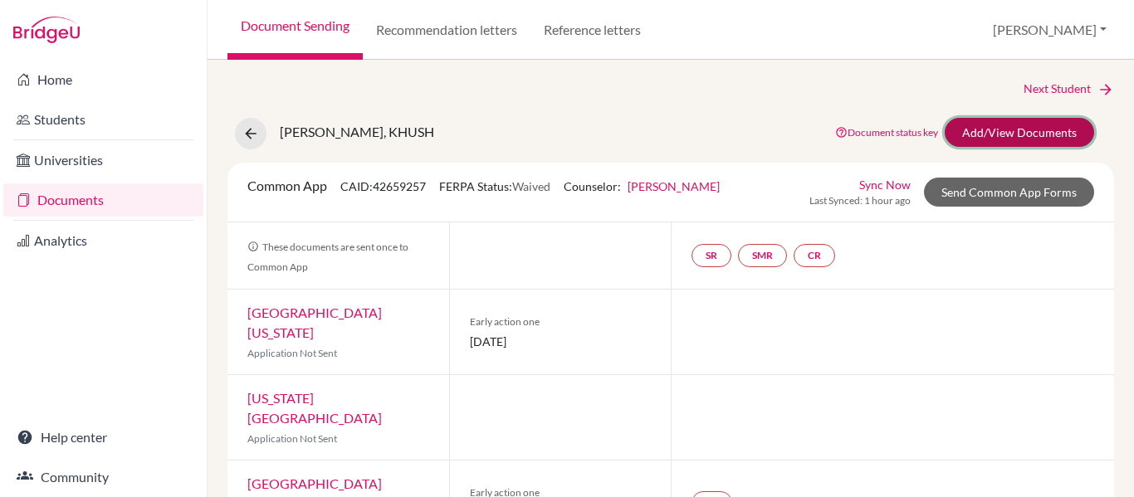
click at [1038, 134] on link "Add/View Documents" at bounding box center [1019, 132] width 149 height 29
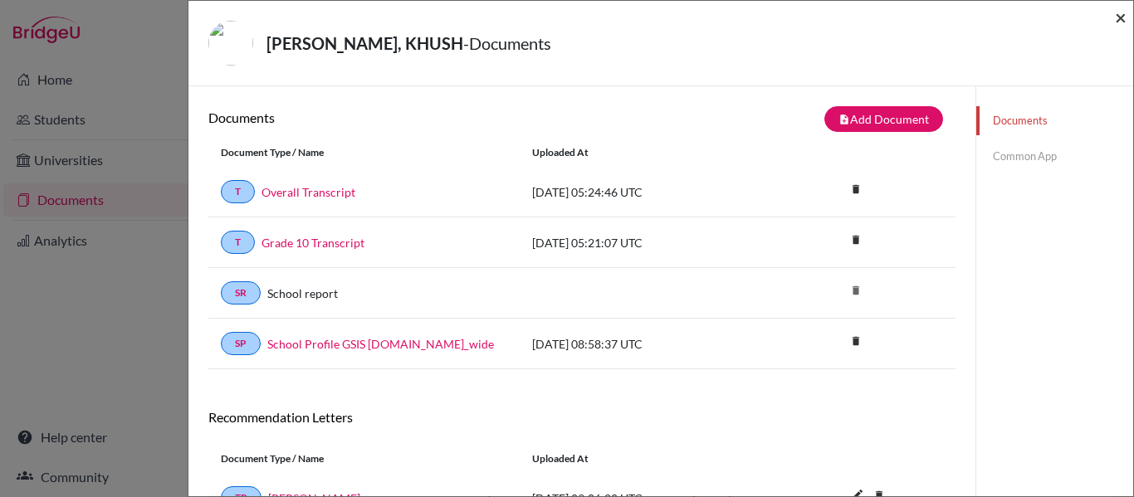
click at [1120, 18] on span "×" at bounding box center [1121, 17] width 12 height 24
